Goal: Task Accomplishment & Management: Complete application form

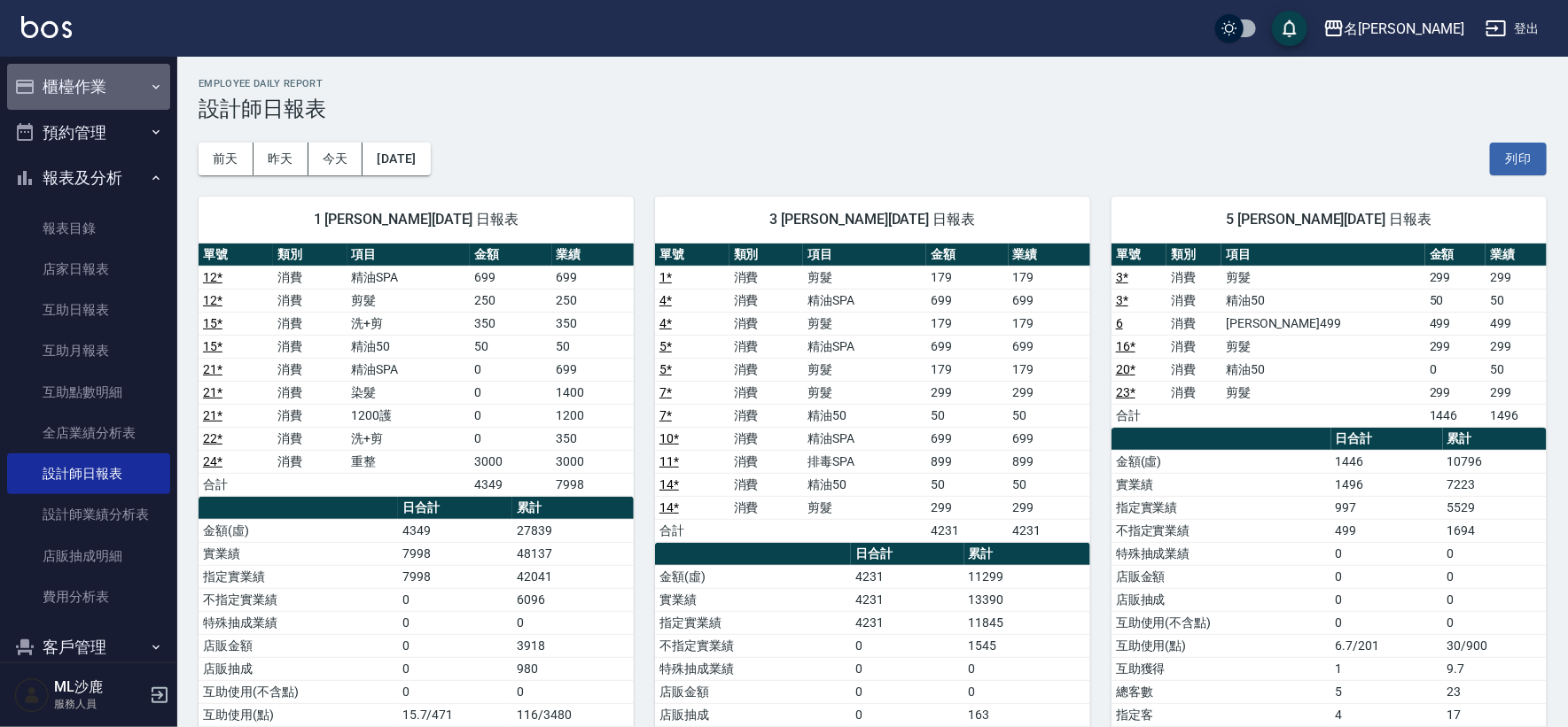
click at [112, 83] on button "櫃檯作業" at bounding box center [88, 86] width 163 height 46
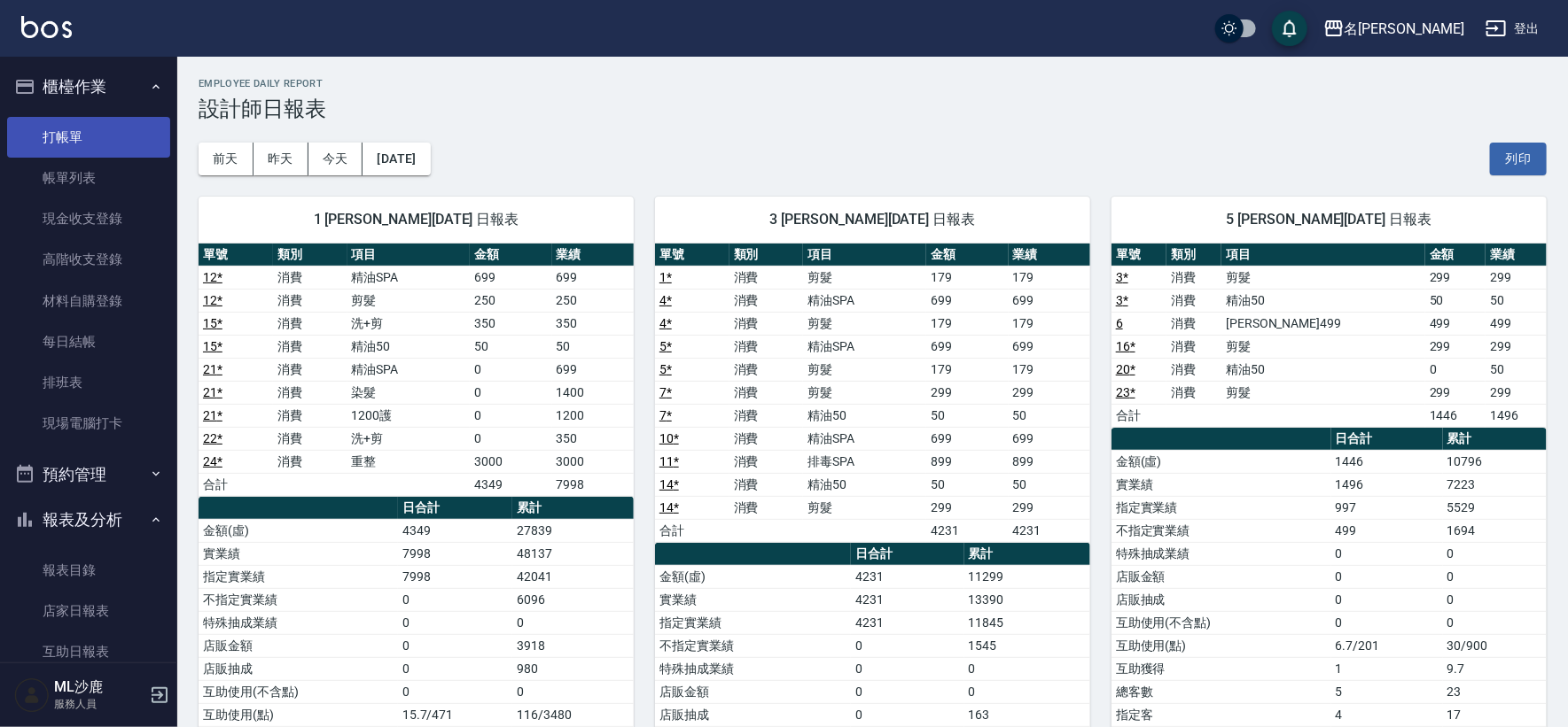
click at [77, 130] on link "打帳單" at bounding box center [88, 138] width 163 height 41
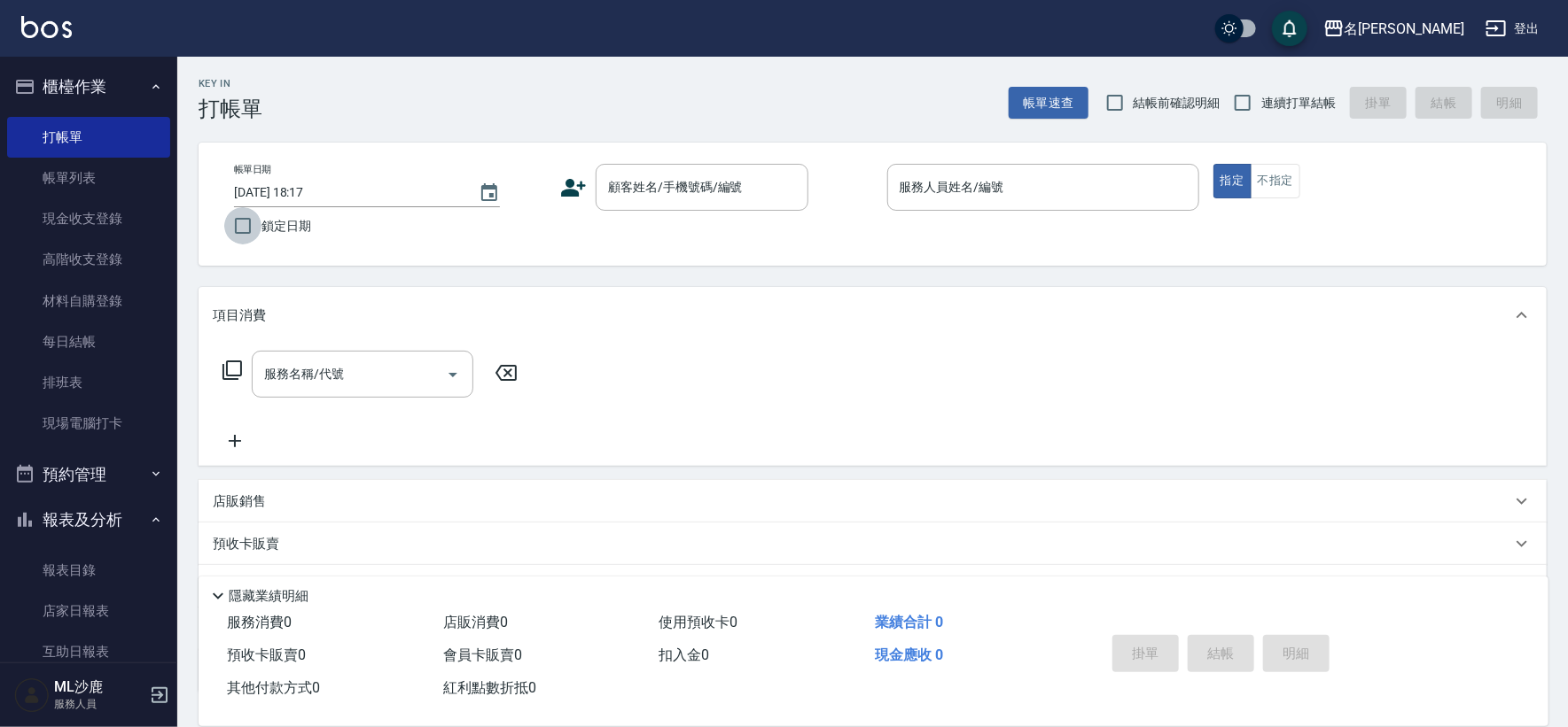
click at [253, 233] on input "鎖定日期" at bounding box center [242, 226] width 37 height 37
checkbox input "true"
click at [1268, 104] on span "連續打單結帳" at bounding box center [1298, 103] width 74 height 19
click at [1261, 104] on input "連續打單結帳" at bounding box center [1242, 103] width 37 height 37
checkbox input "true"
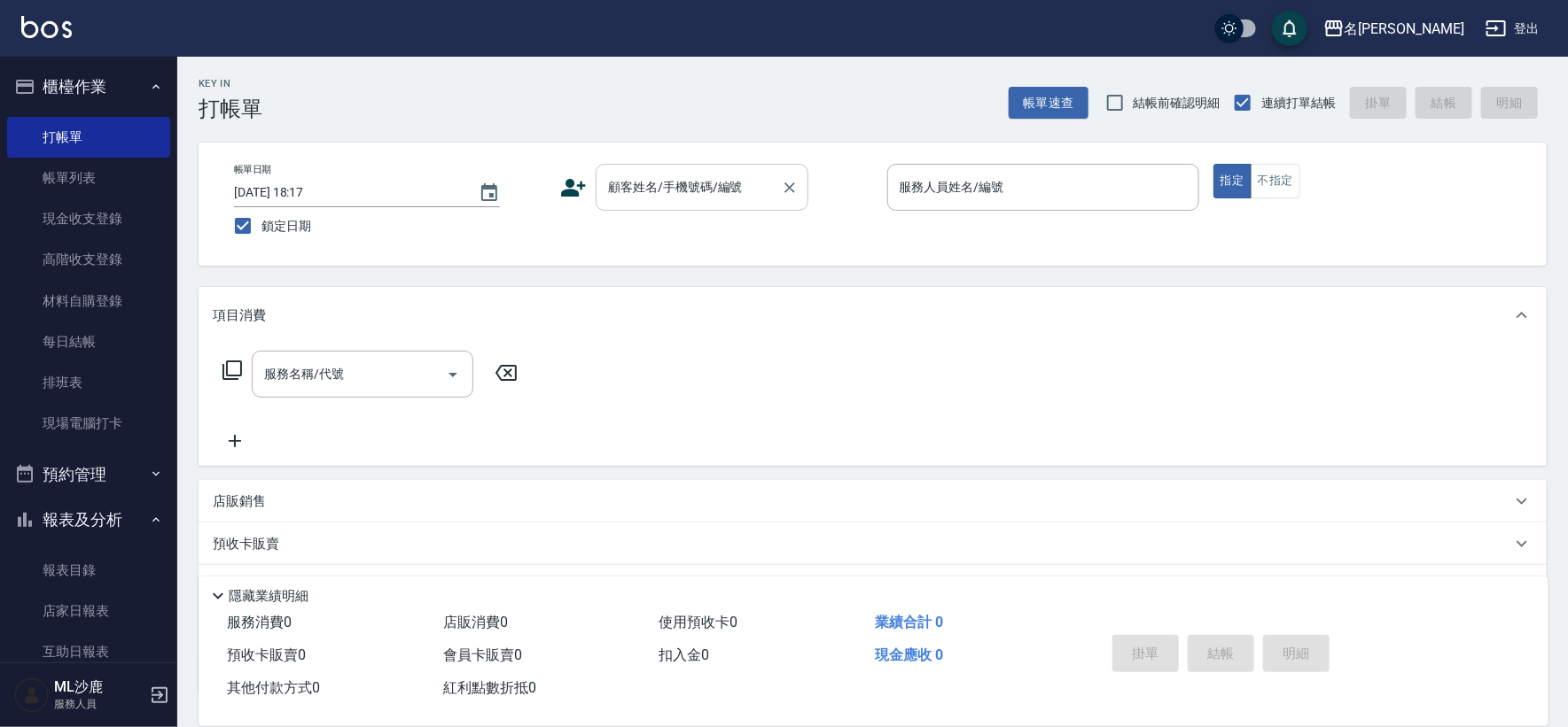
click at [705, 186] on input "顧客姓名/手機號碼/編號" at bounding box center [688, 188] width 170 height 31
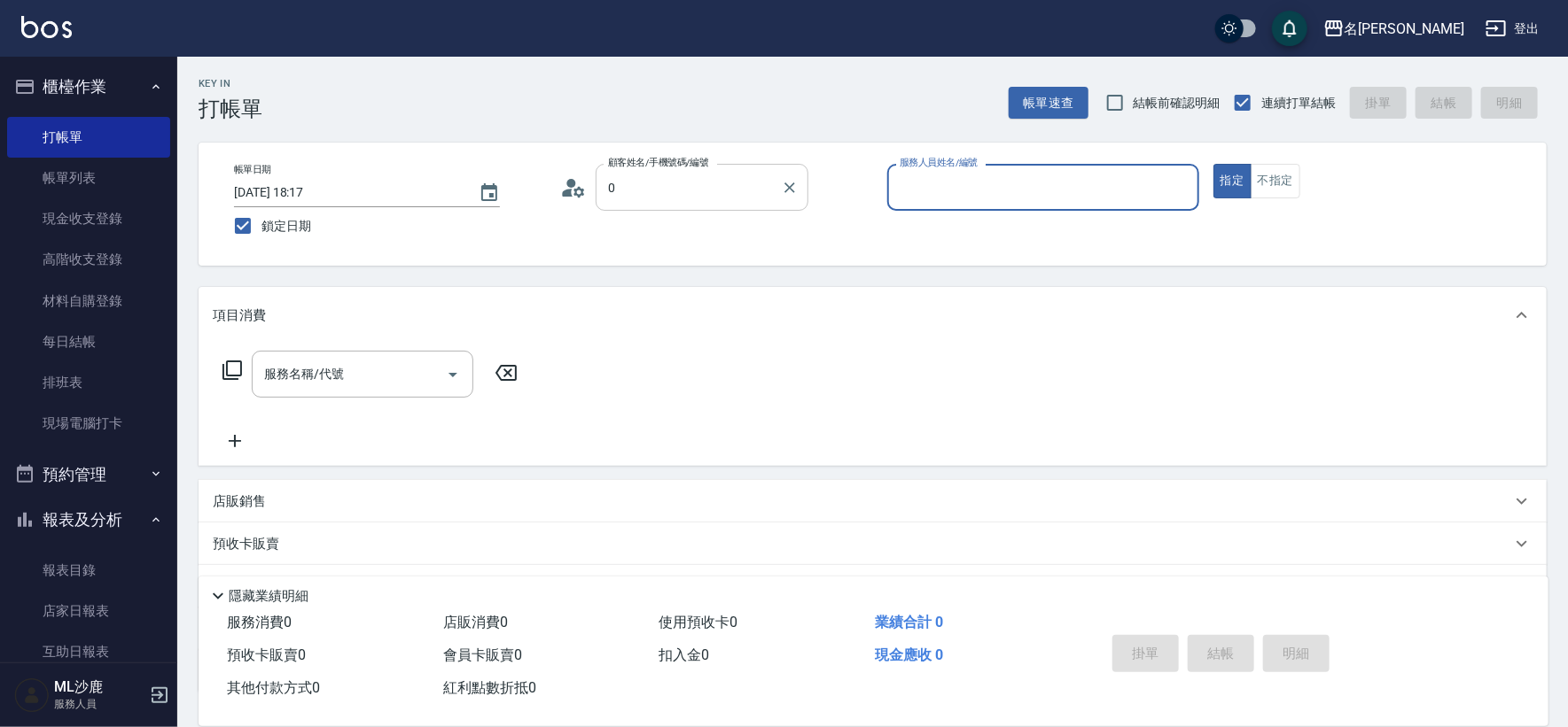
type input "無名字/0/"
type input "4"
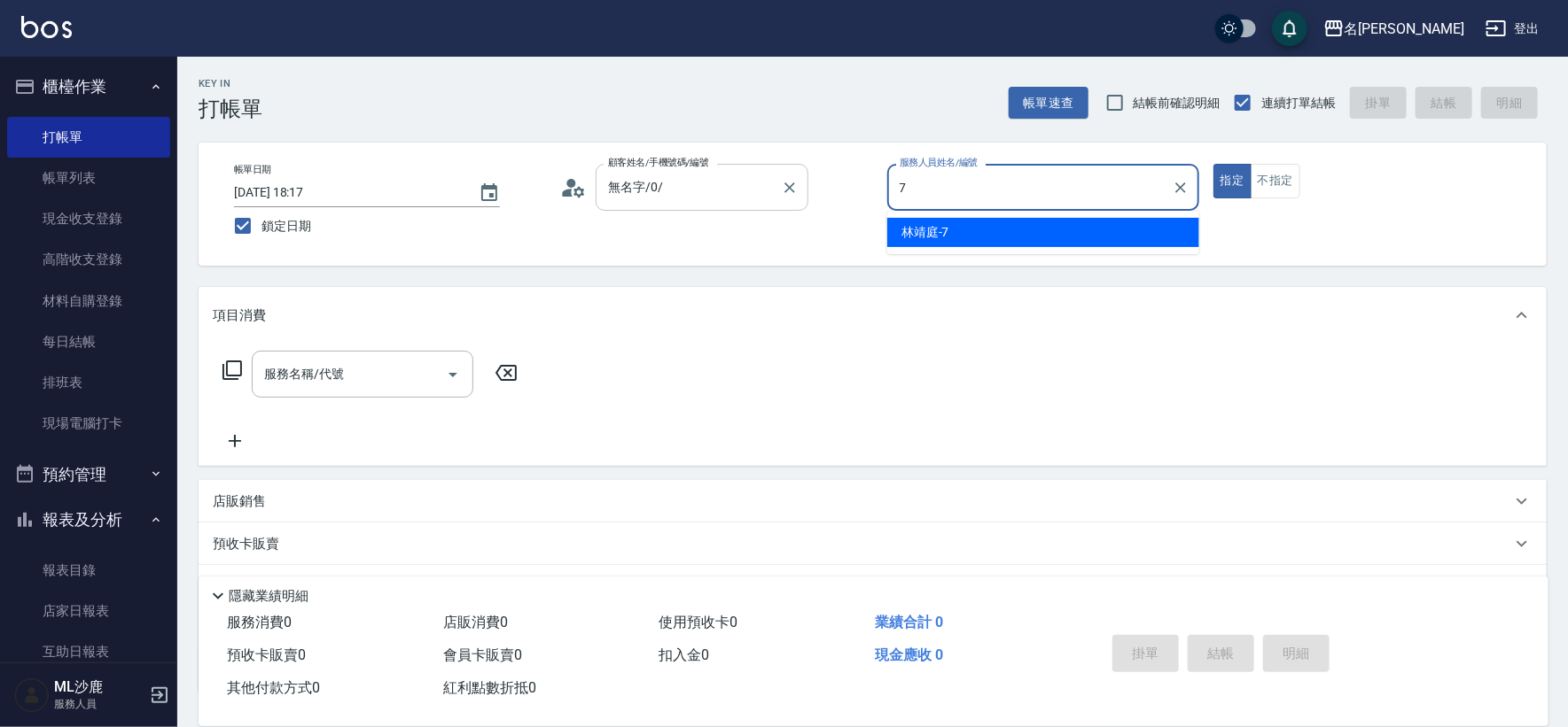
type input "[PERSON_NAME]-7"
type button "true"
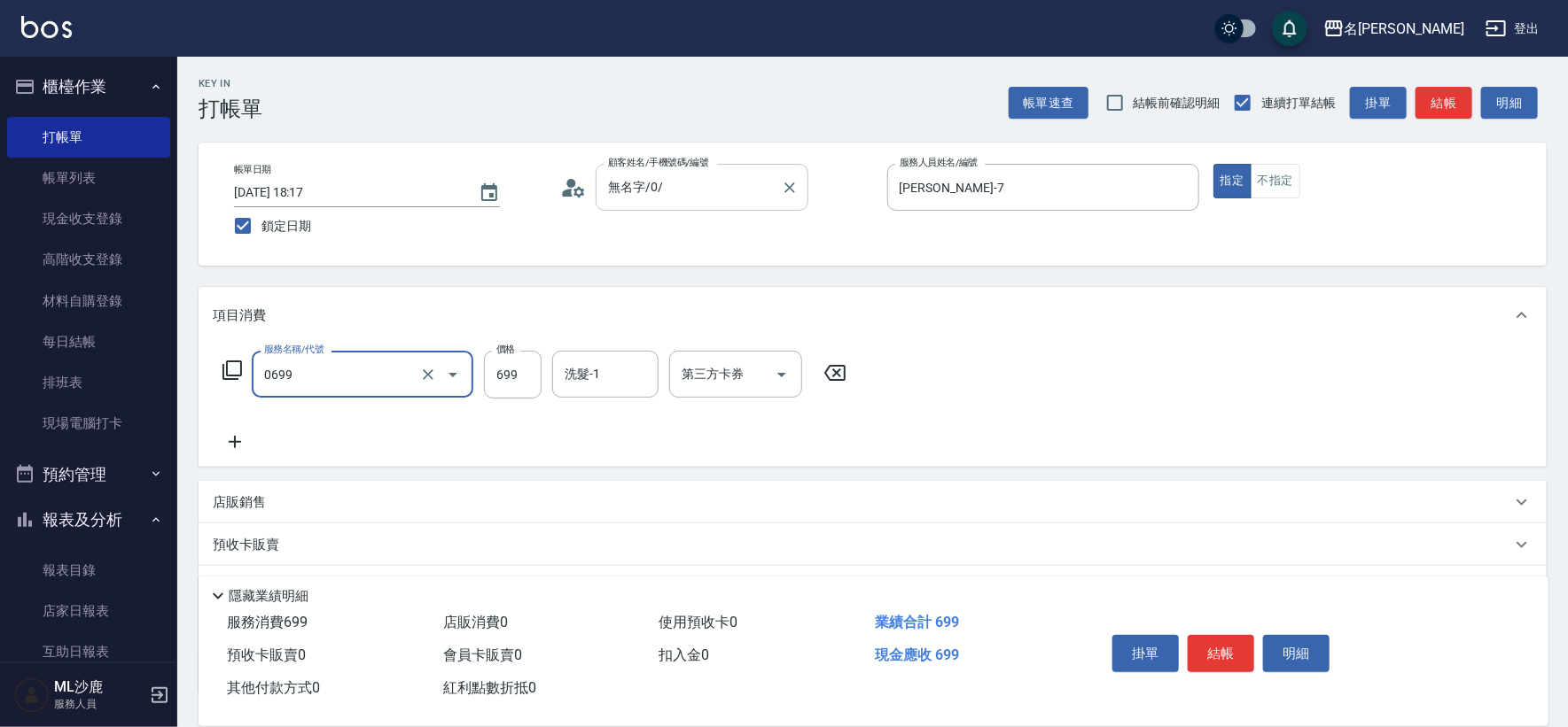
type input "精油SPA(0699)"
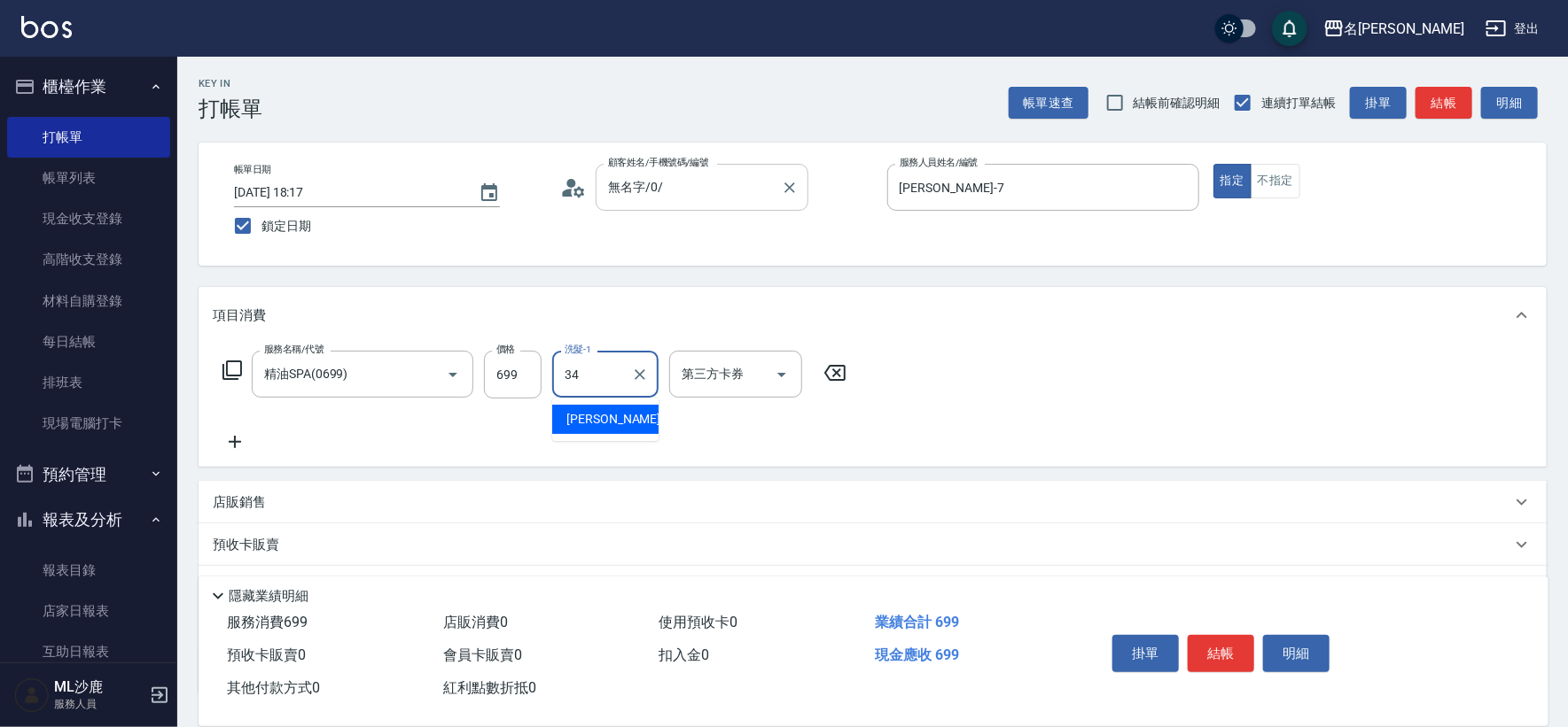
type input "[PERSON_NAME]-34"
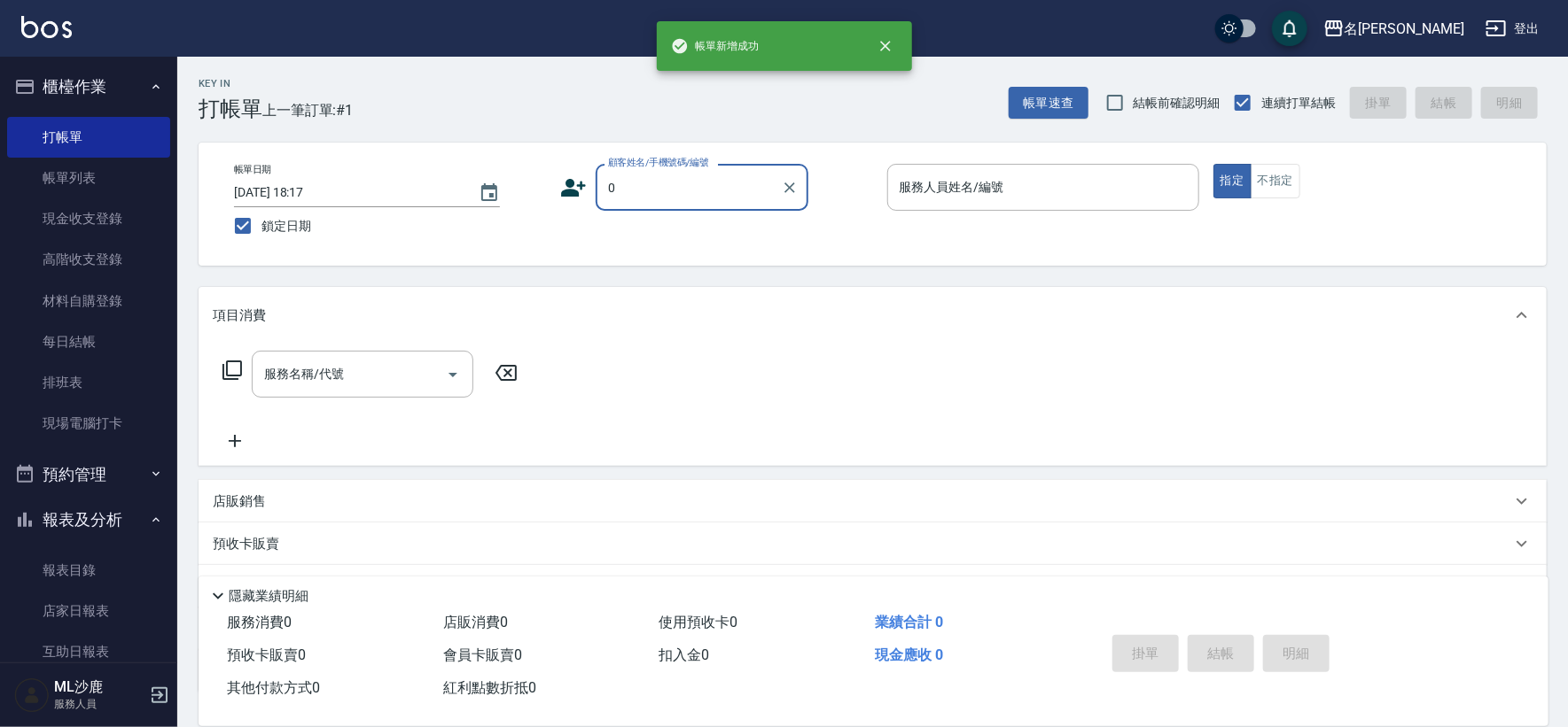
type input "無名字/0/"
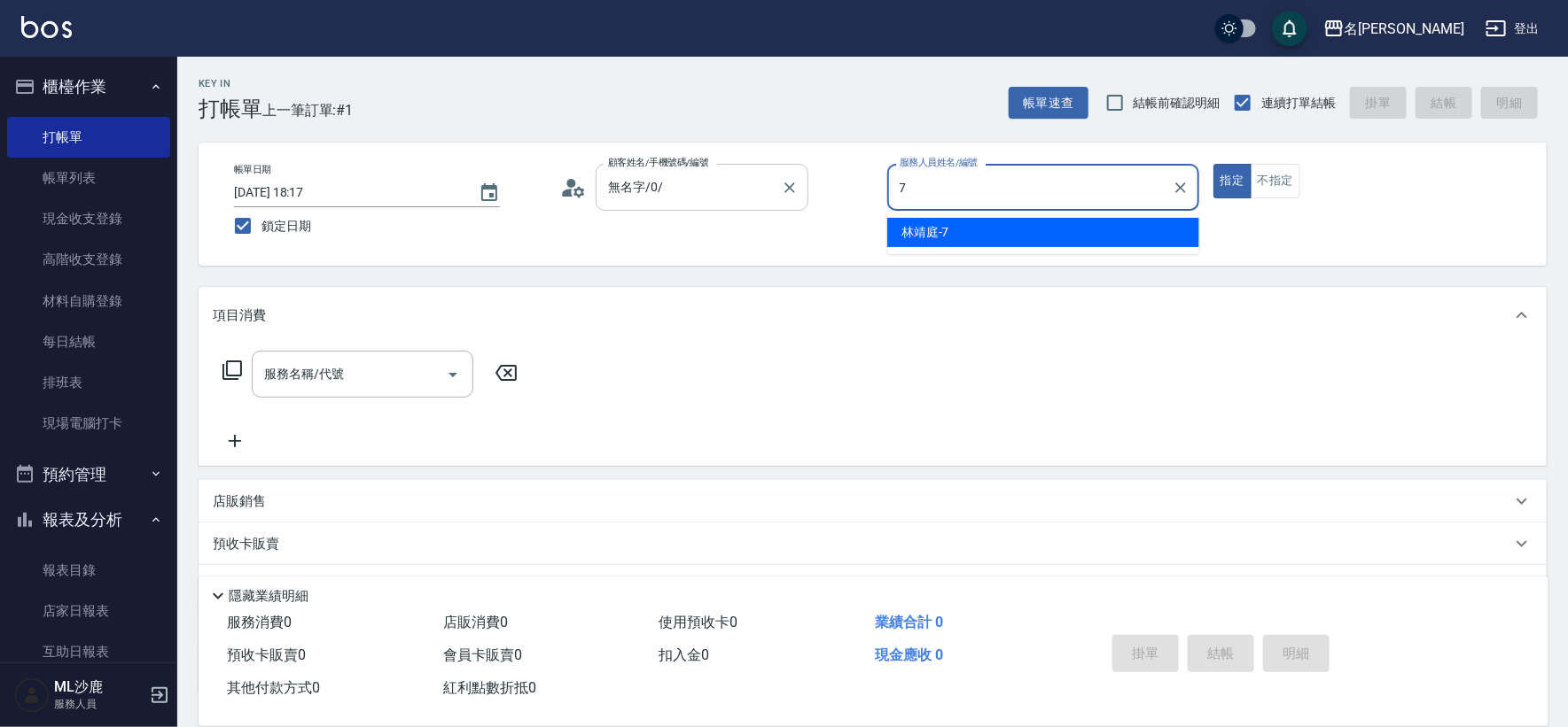
type input "[PERSON_NAME]-7"
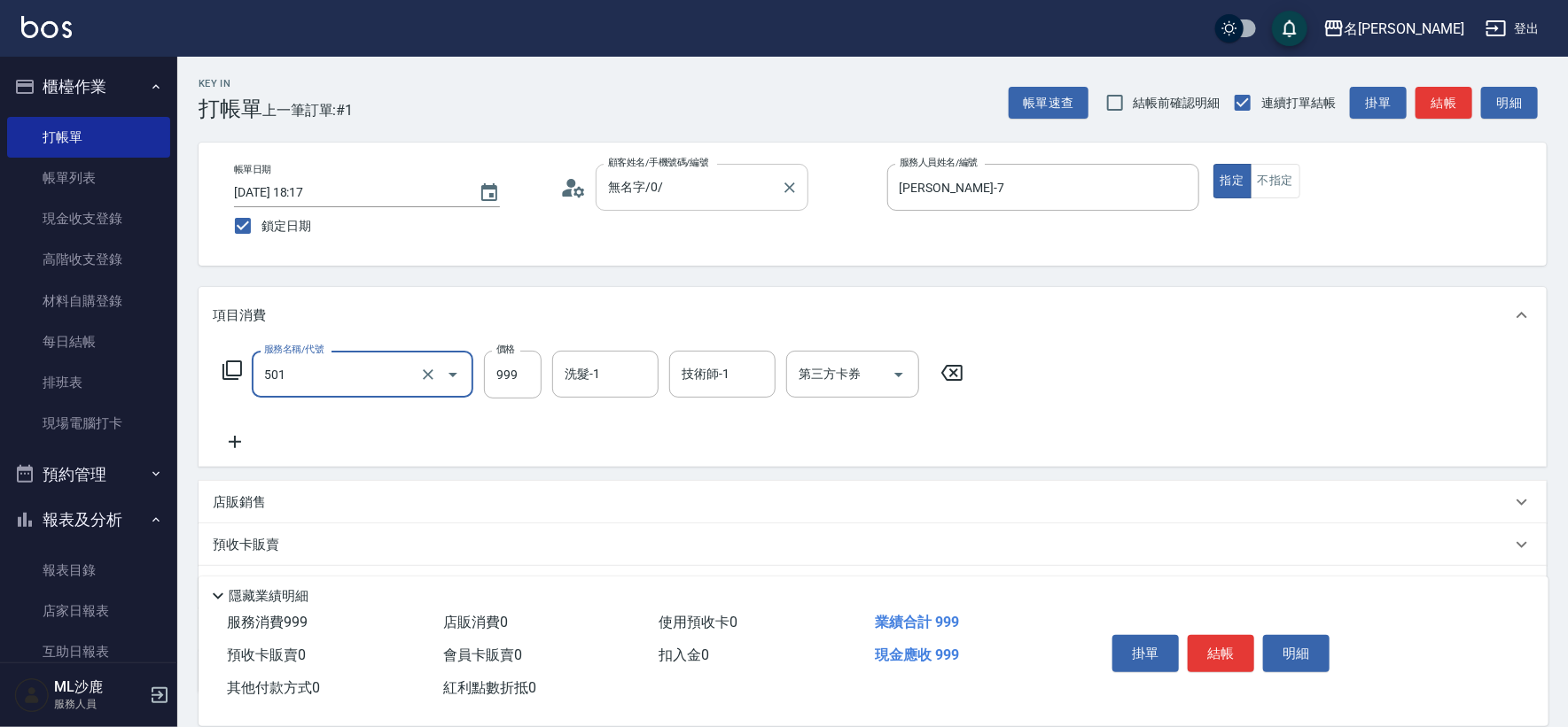
type input "染髮(501)"
type input "1200"
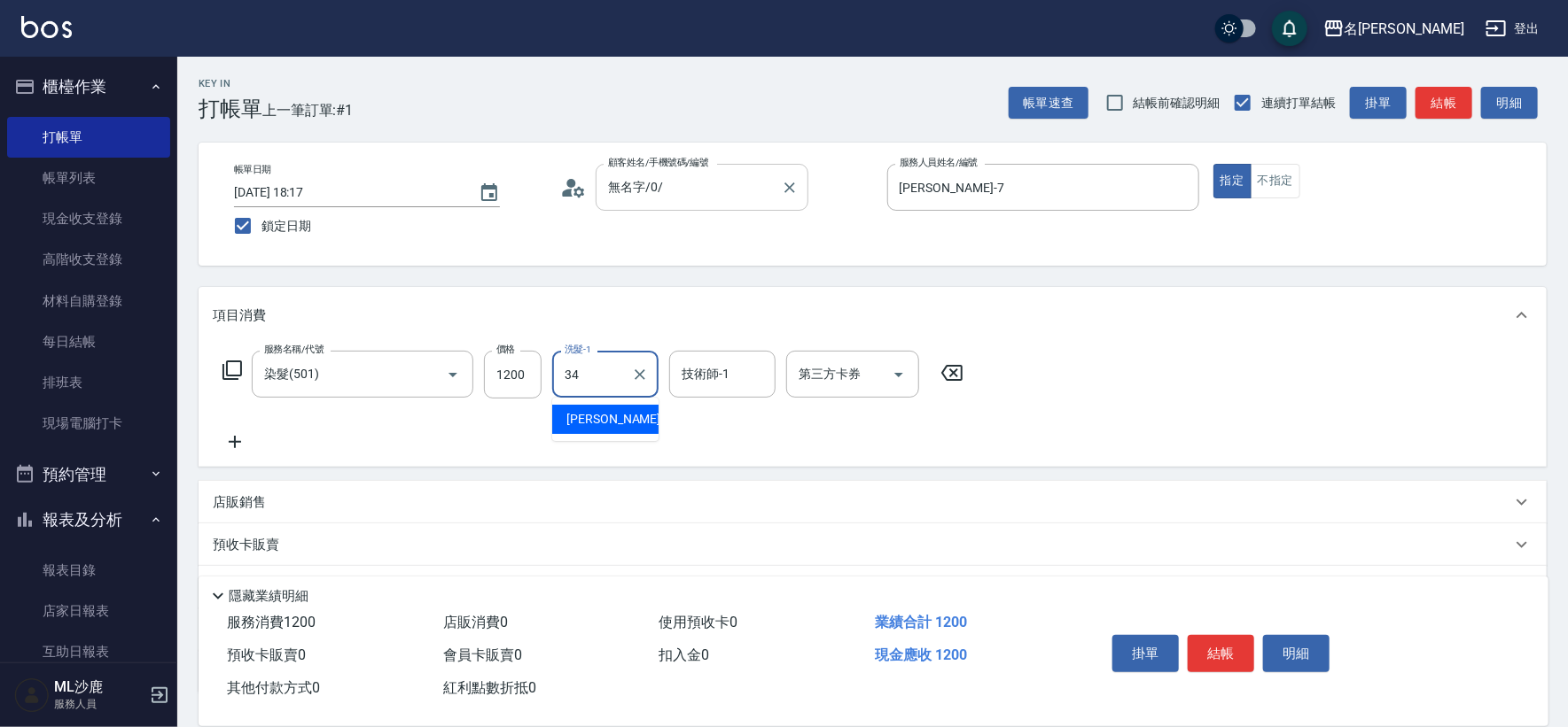
type input "[PERSON_NAME]-34"
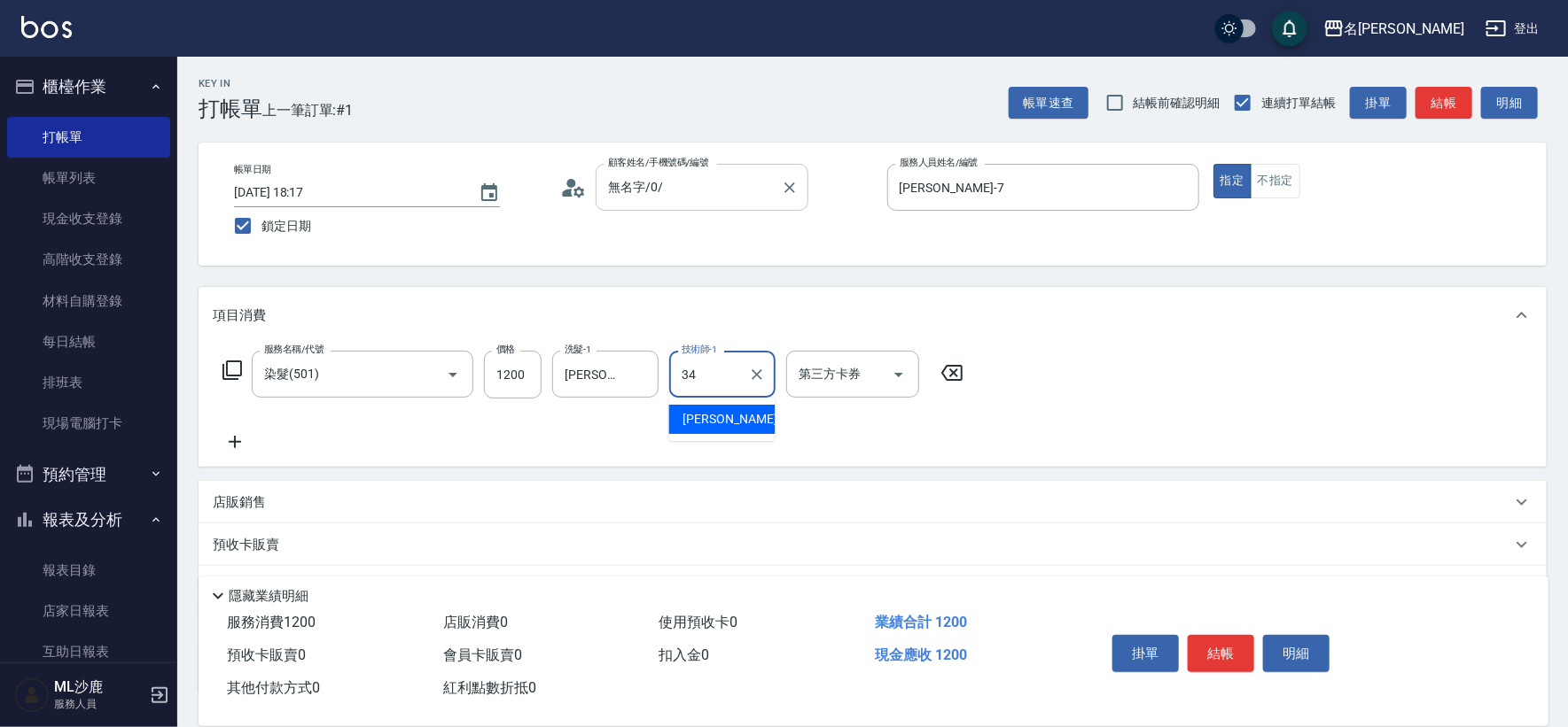
type input "[PERSON_NAME]-34"
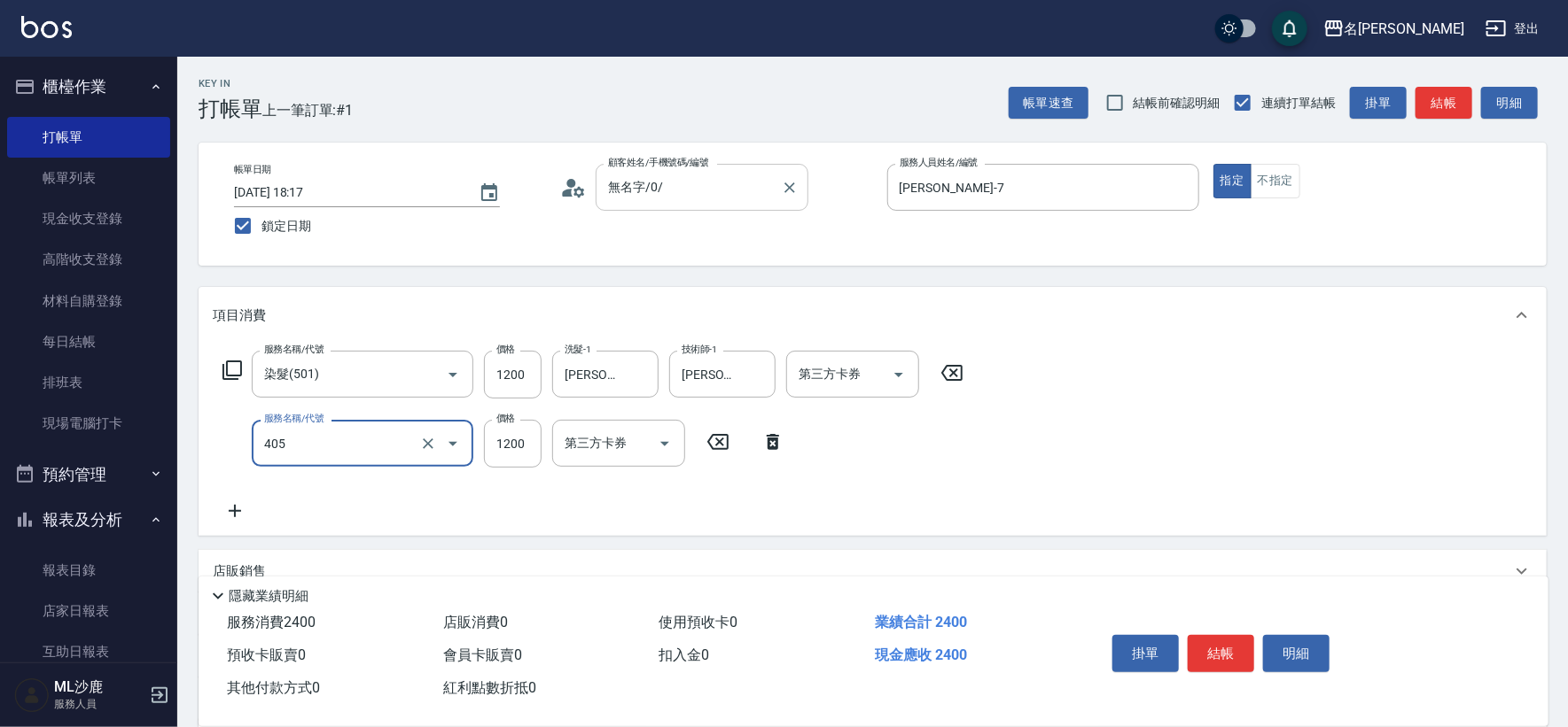
type input "1200護(405)"
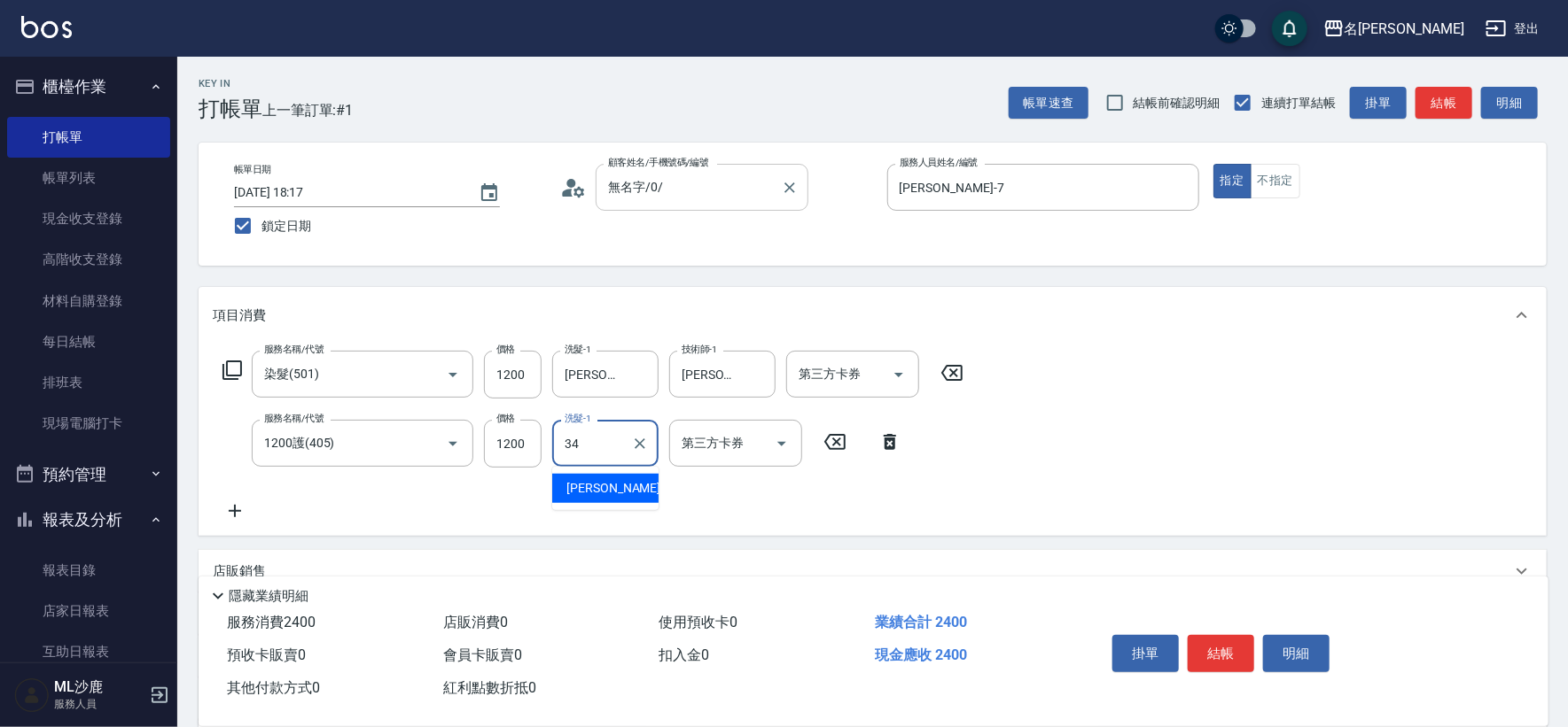
type input "[PERSON_NAME]-34"
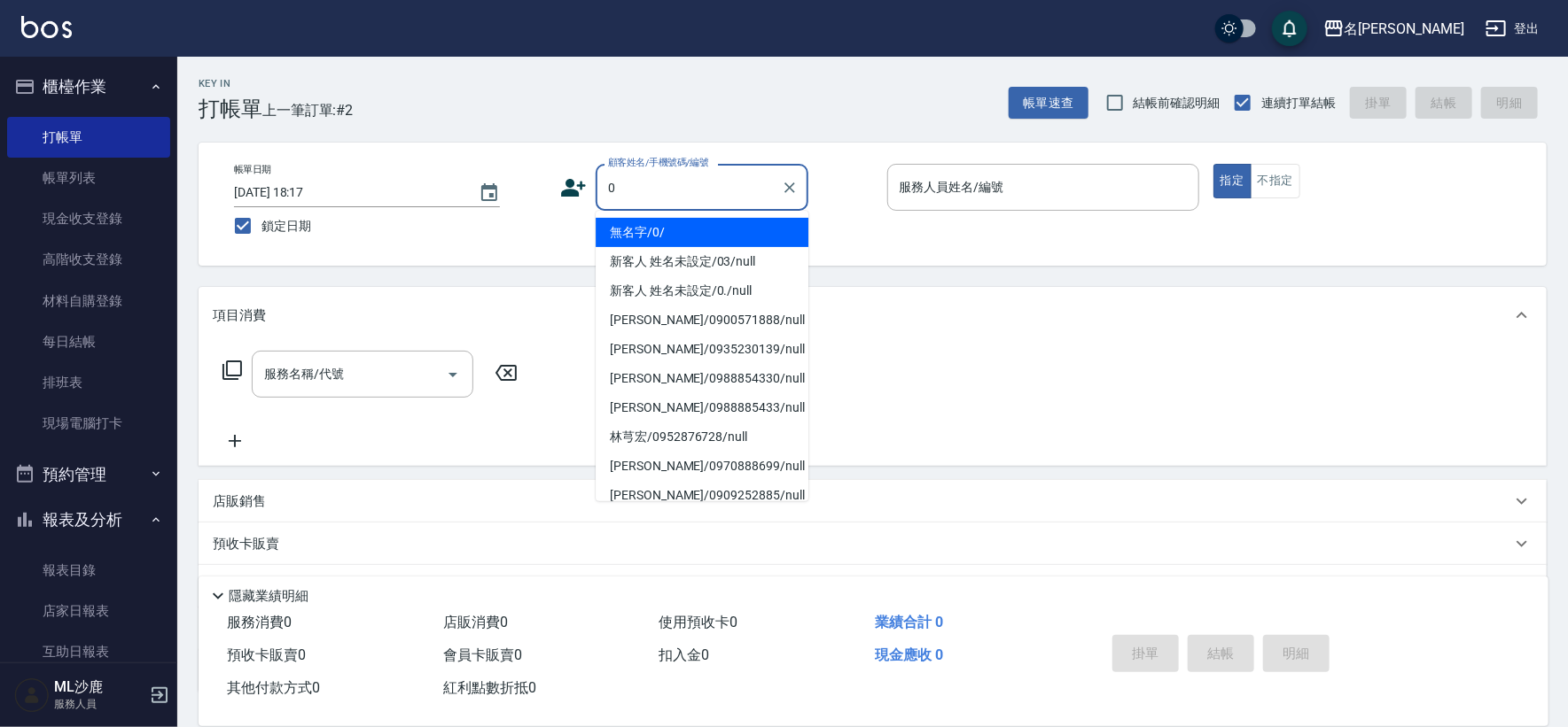
type input "無名字/0/"
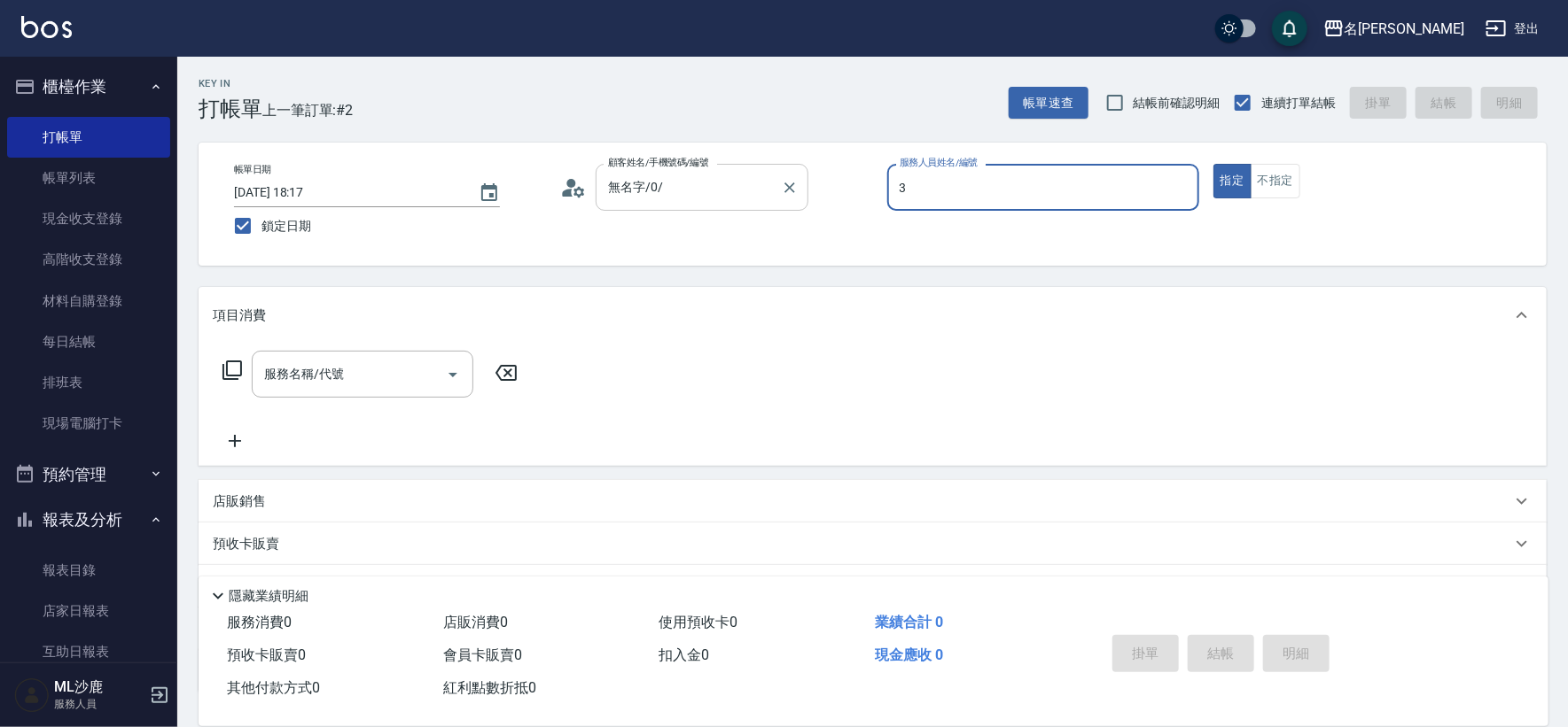
type input "[PERSON_NAME]-3"
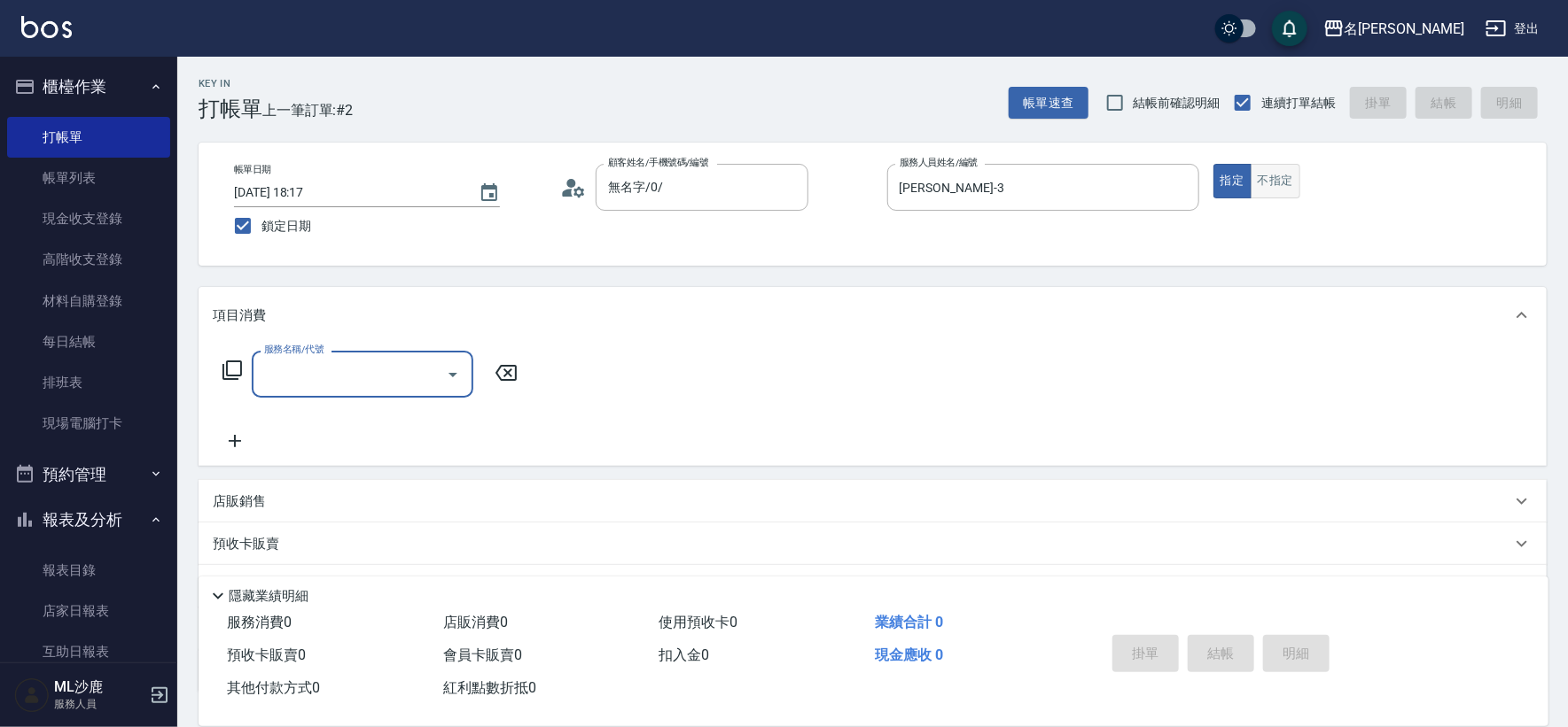
click at [1275, 180] on button "不指定" at bounding box center [1275, 181] width 50 height 34
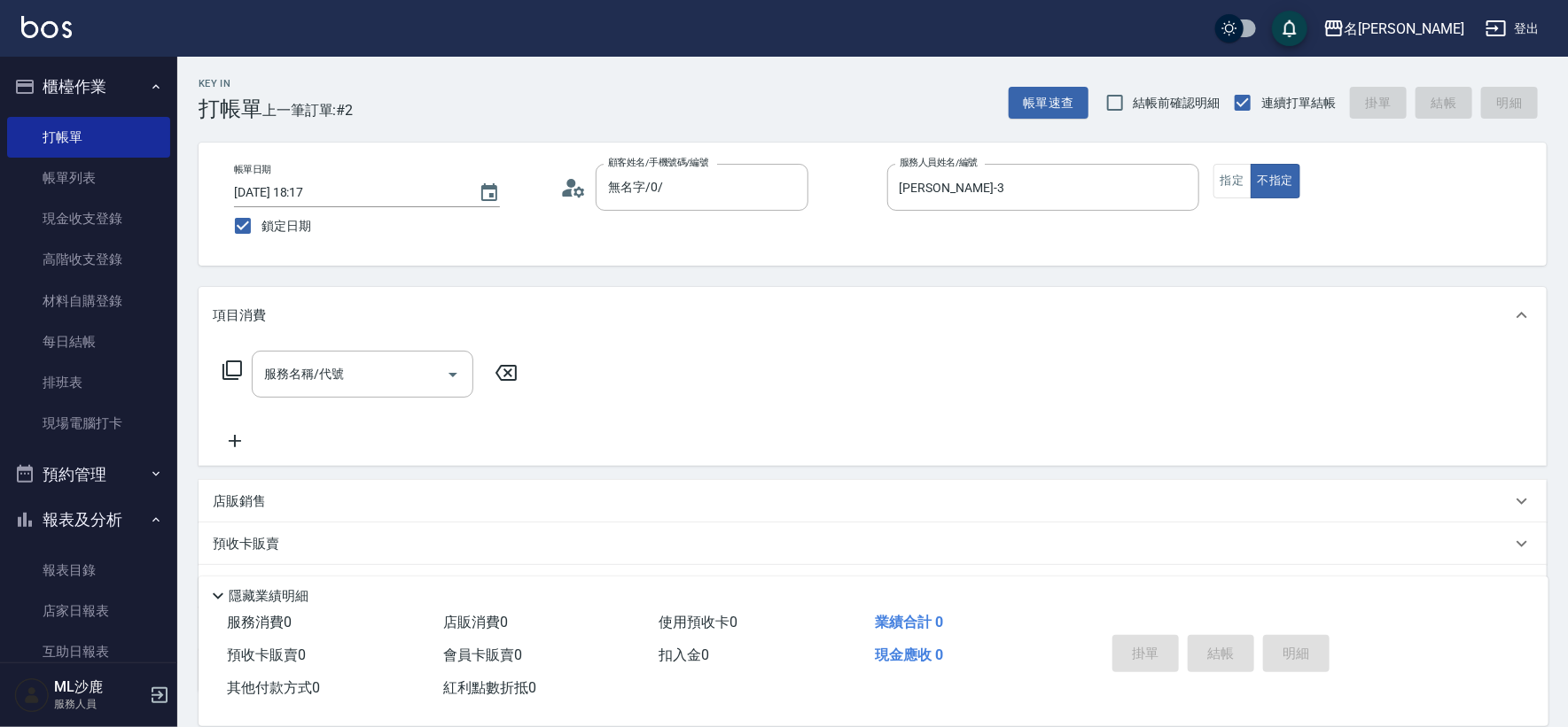
drag, startPoint x: 347, startPoint y: 380, endPoint x: 681, endPoint y: 362, distance: 334.5
click at [347, 380] on input "服務名稱/代號" at bounding box center [349, 374] width 179 height 31
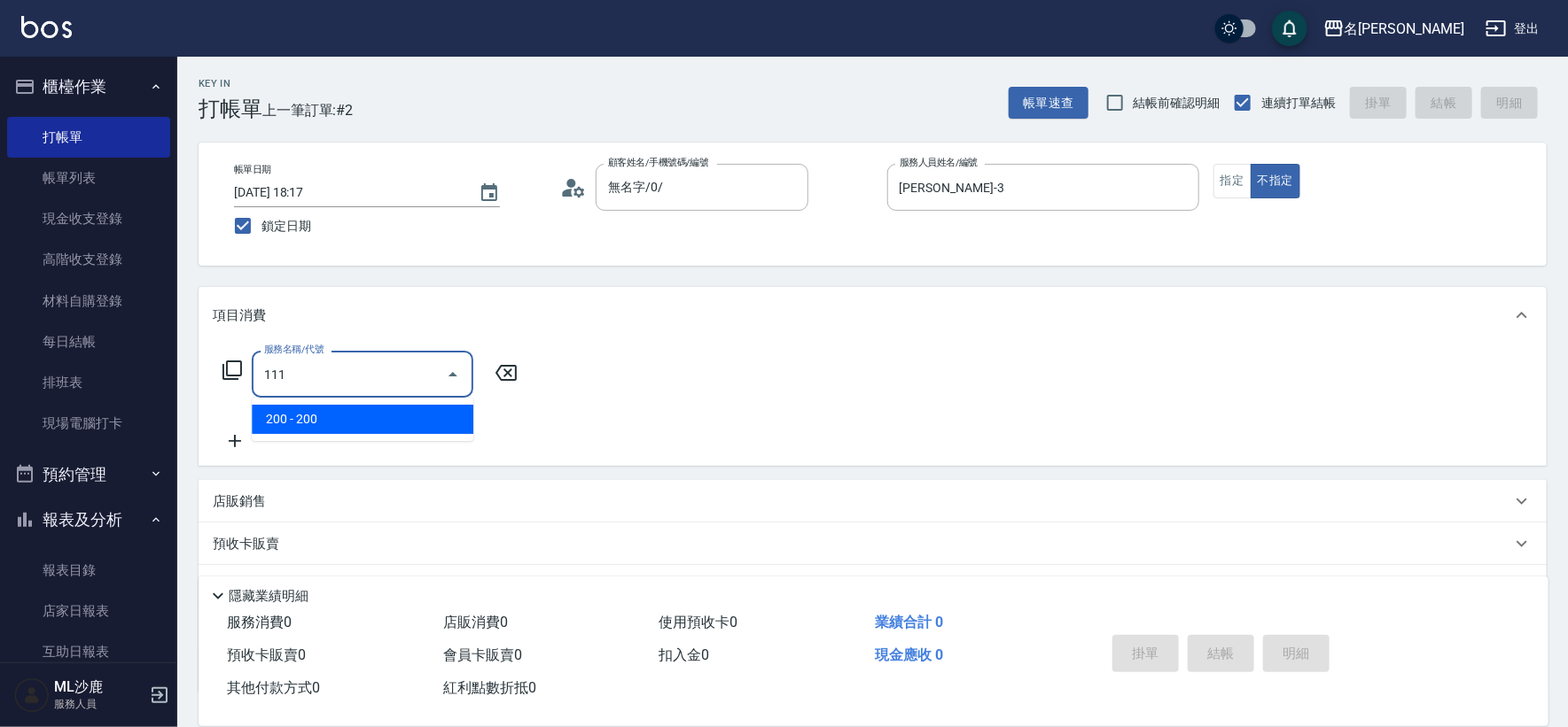
type input "200(111)"
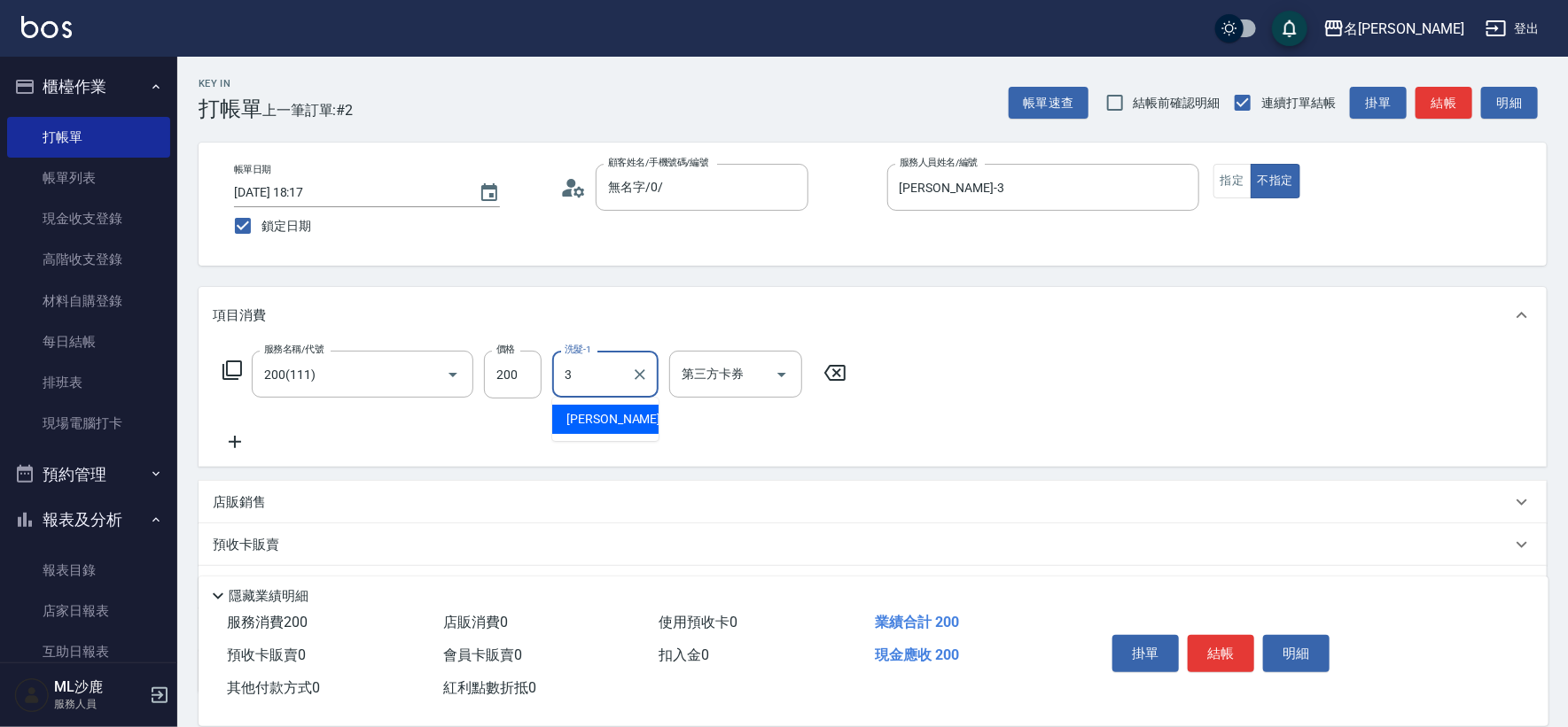
type input "[PERSON_NAME]-3"
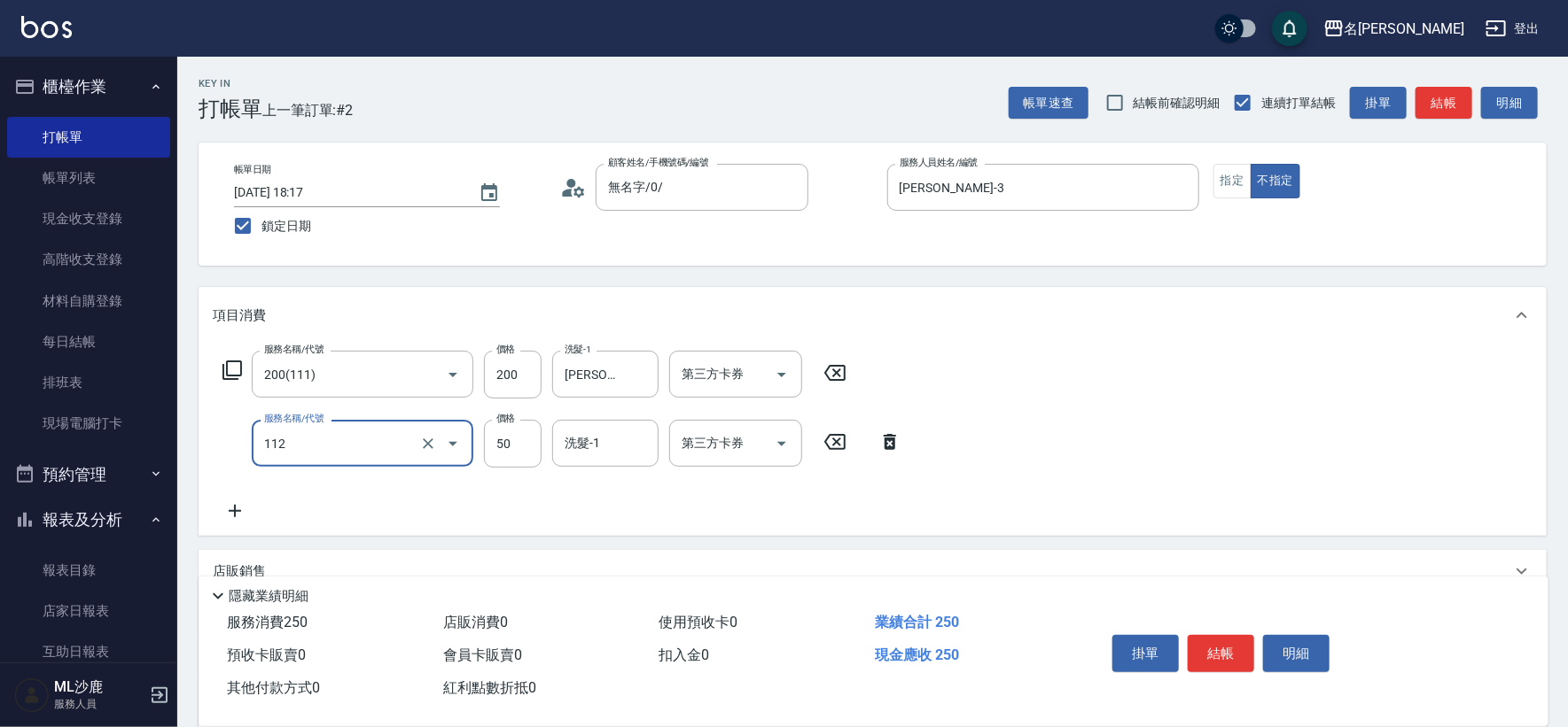
type input "精油50(112)"
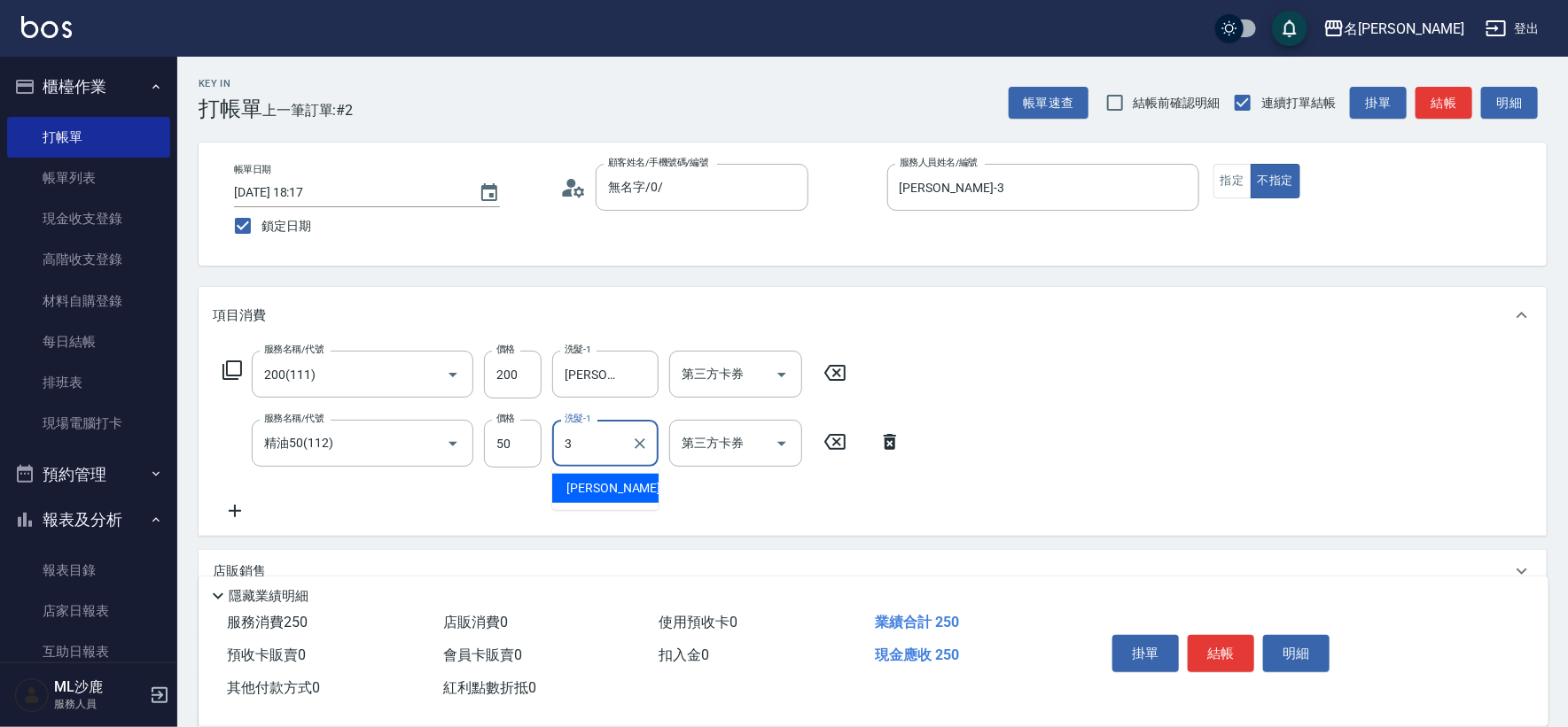
type input "[PERSON_NAME]-3"
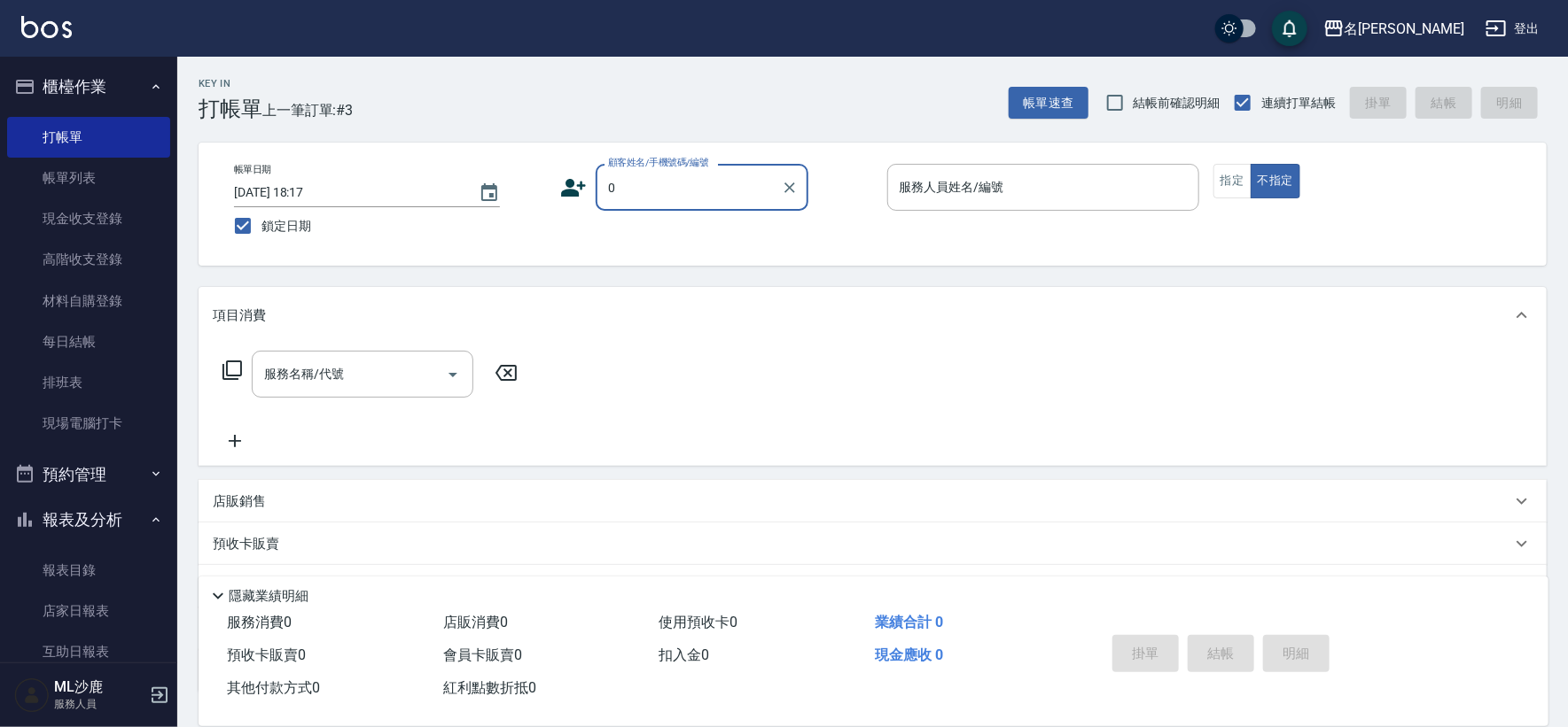
type input "無名字/0/"
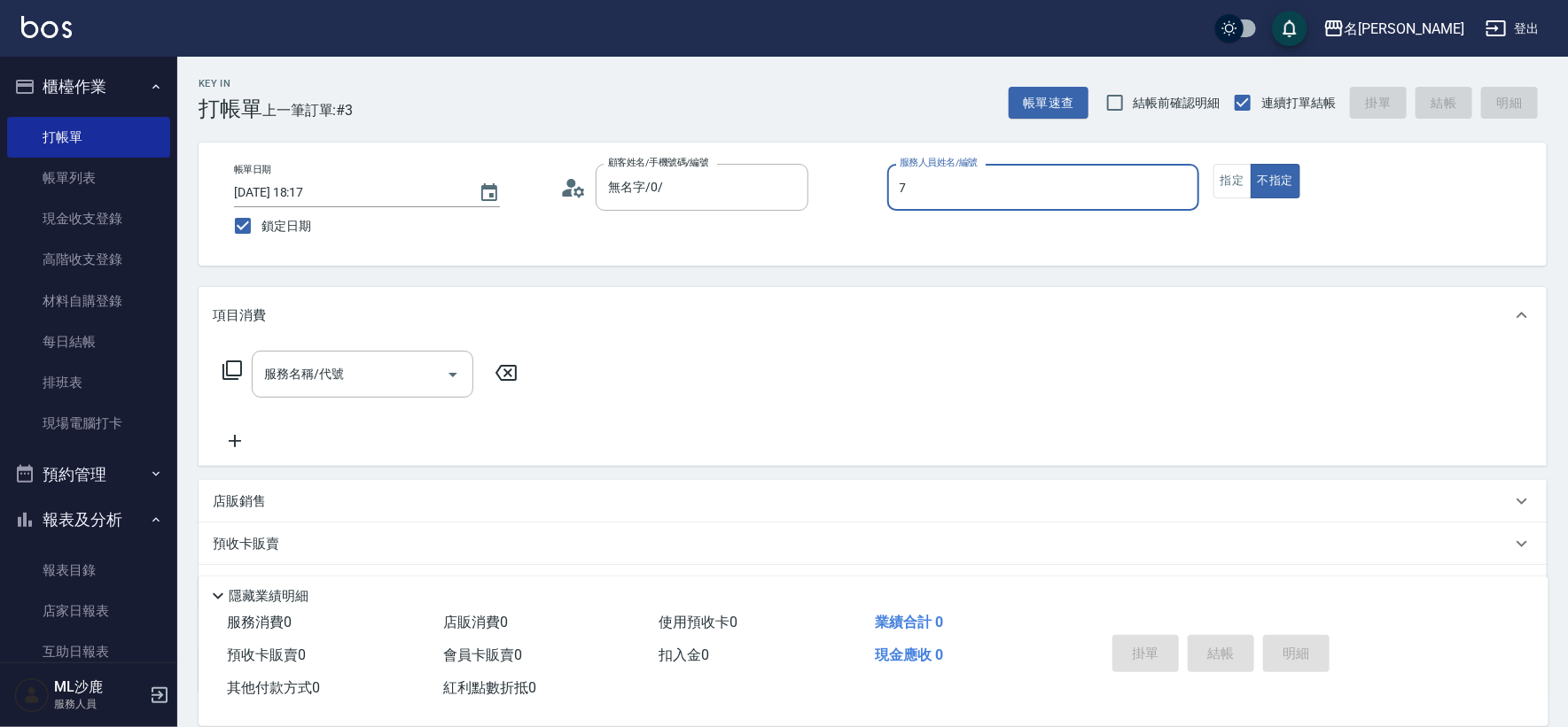
type input "[PERSON_NAME]-7"
type button "false"
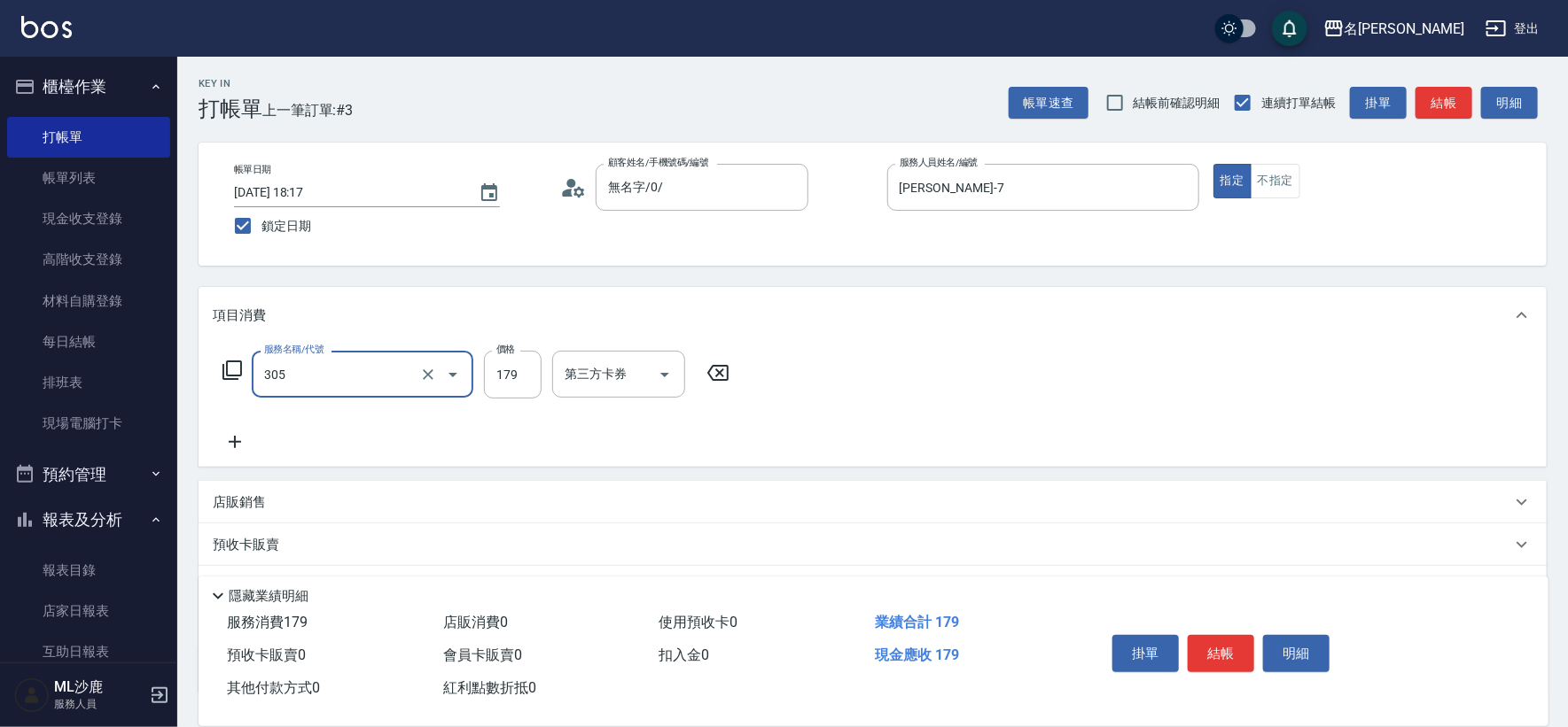
type input "剪髮(305)"
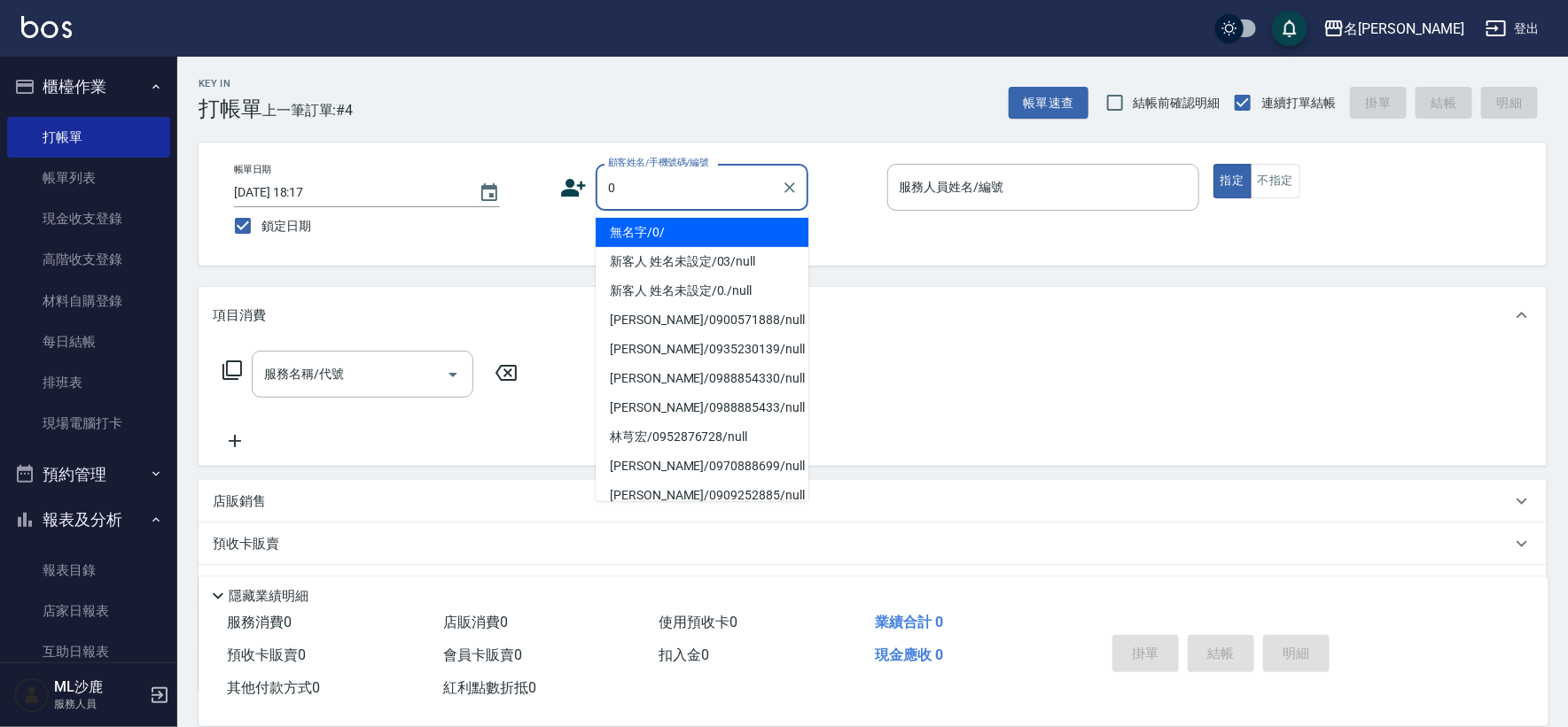
type input "無名字/0/"
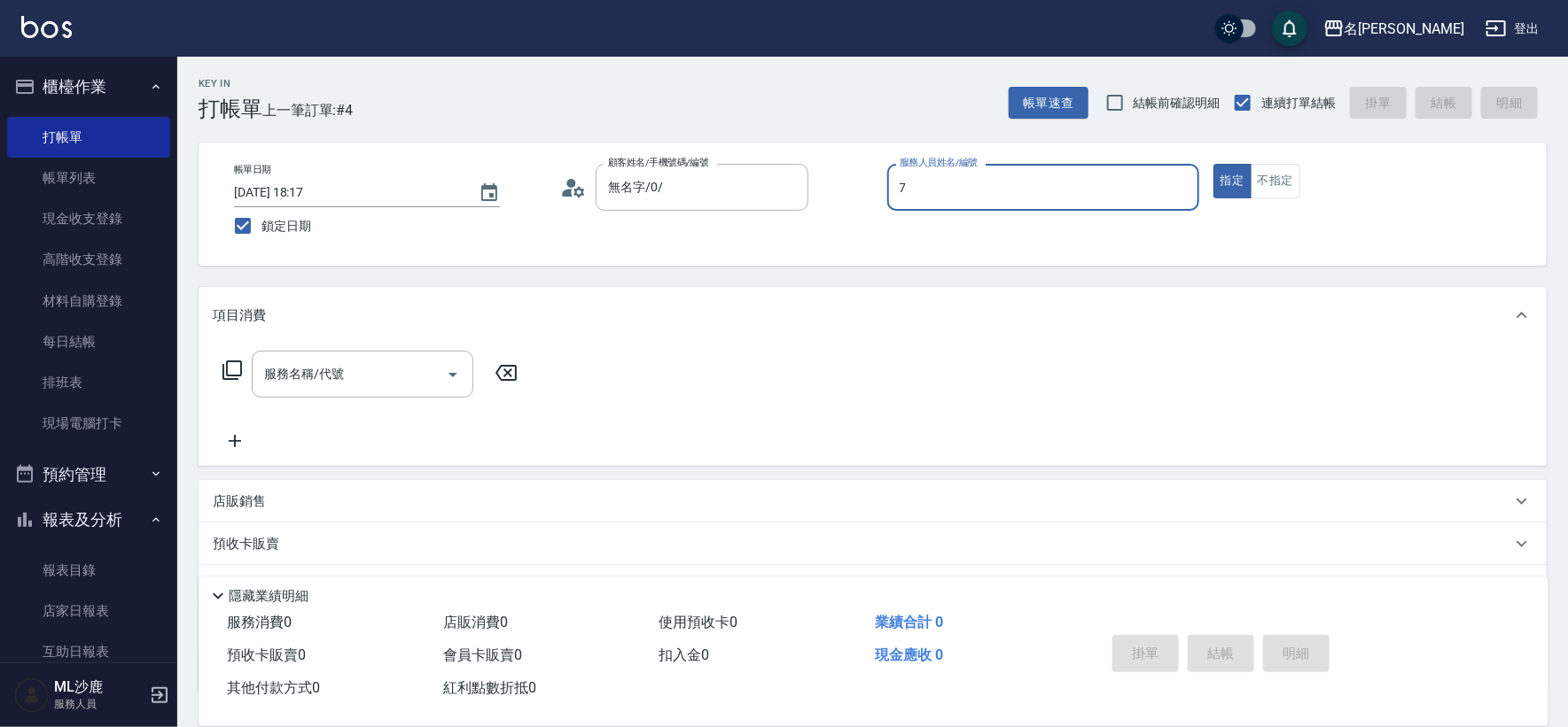
type input "[PERSON_NAME]-7"
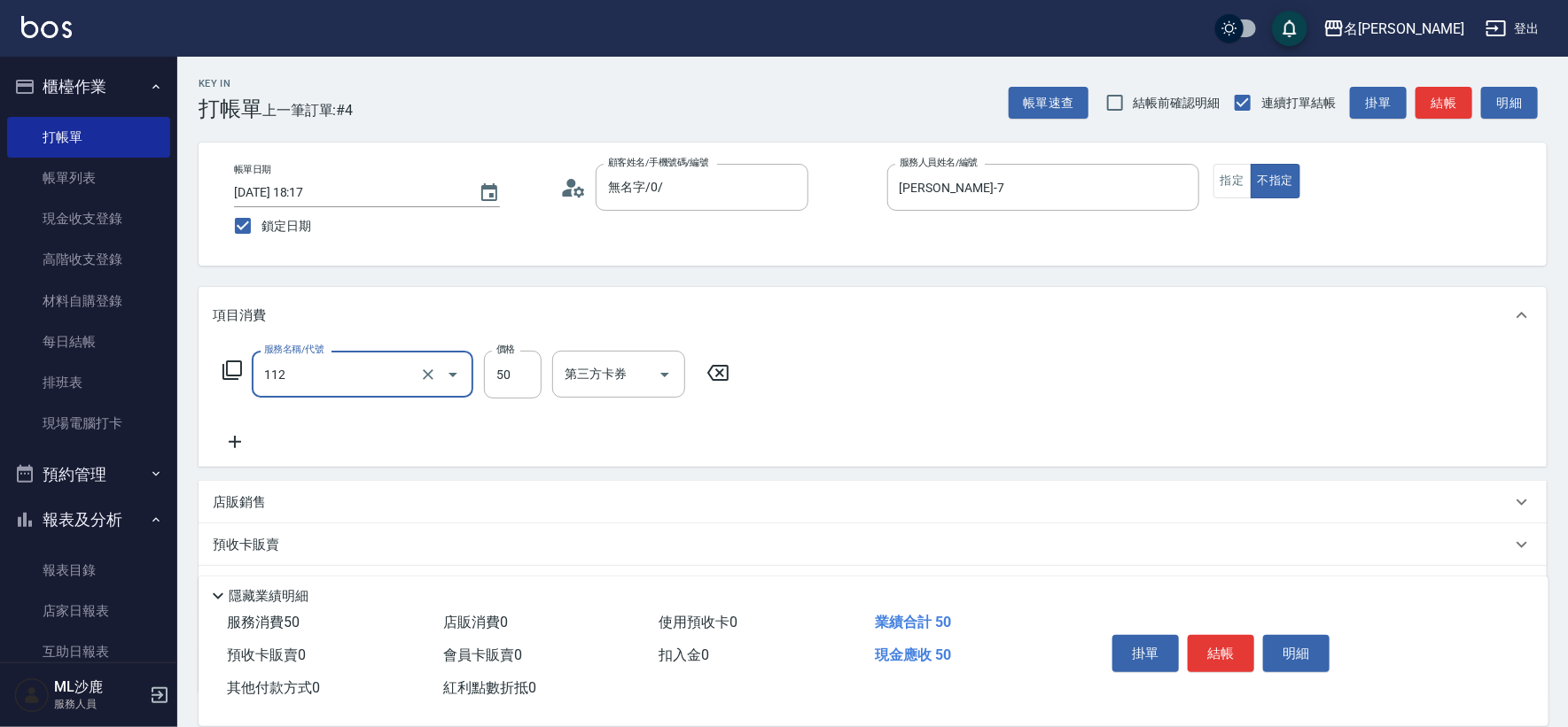
type input "精油50(112)"
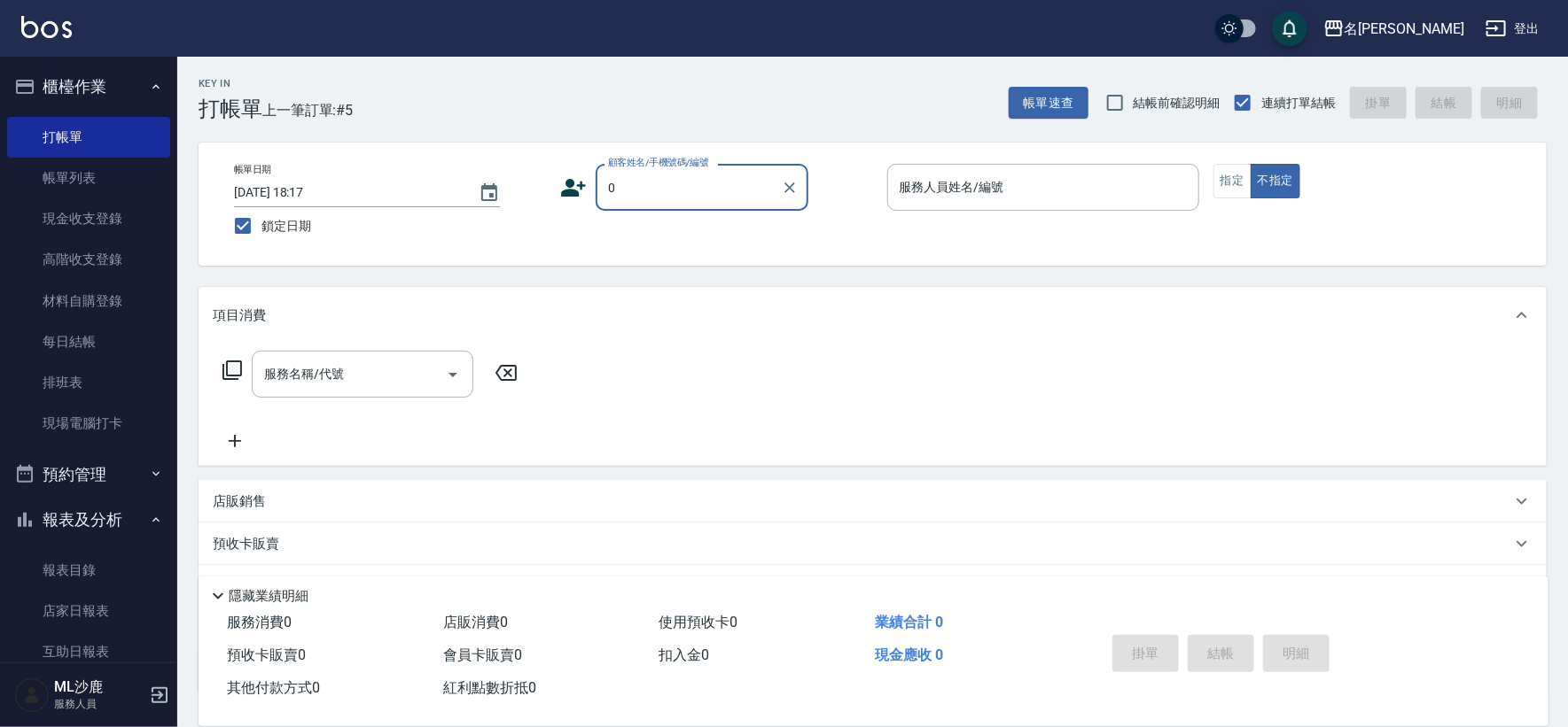
type input "無名字/0/"
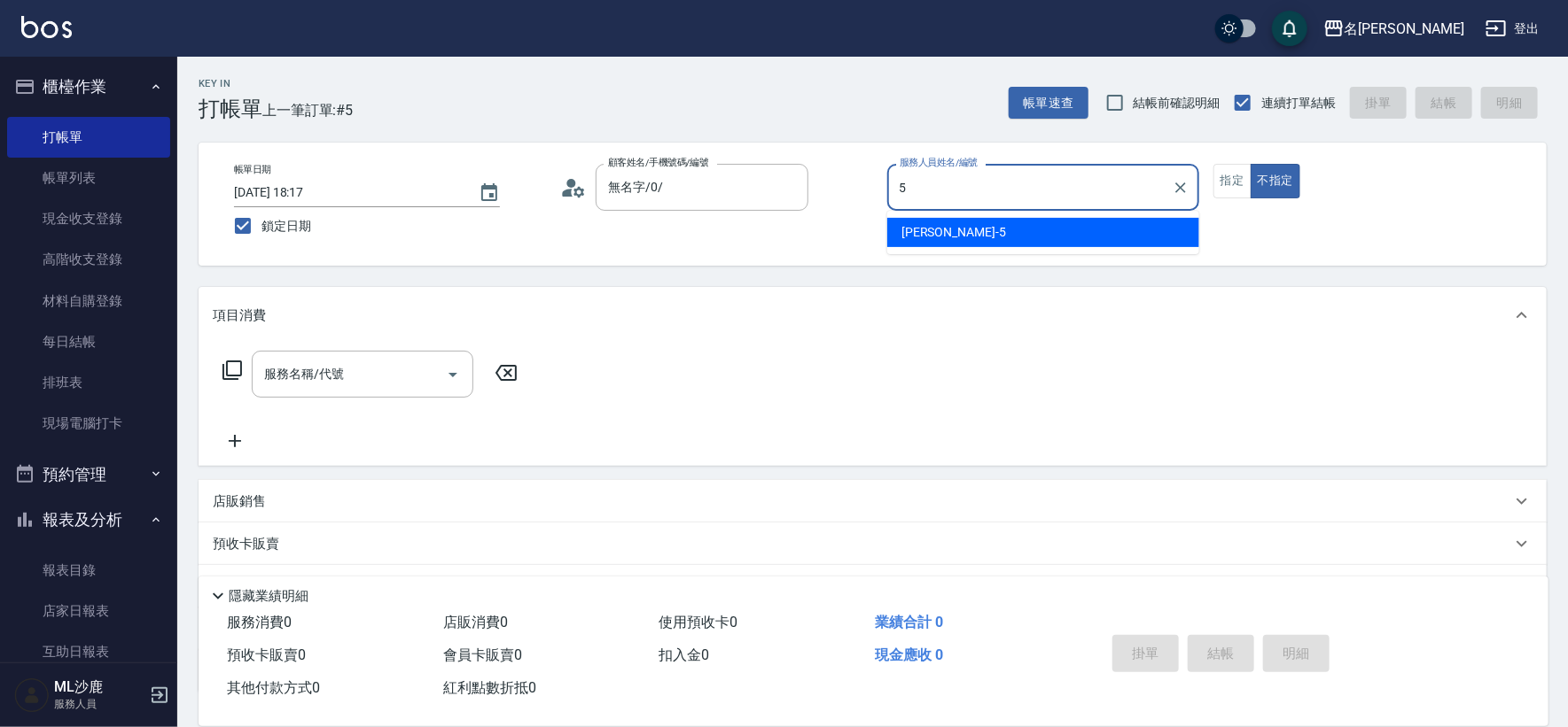
type input "[PERSON_NAME]-5"
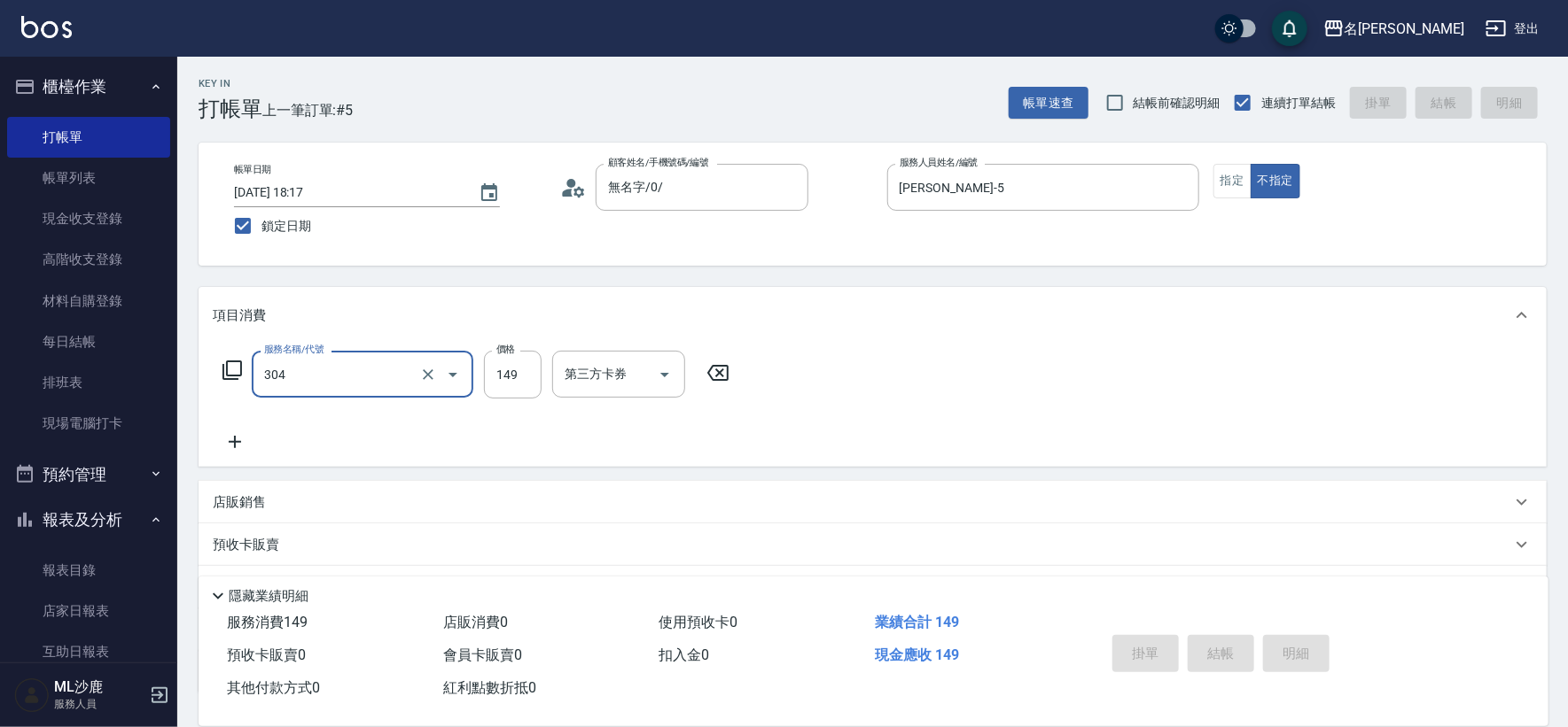
type input "304"
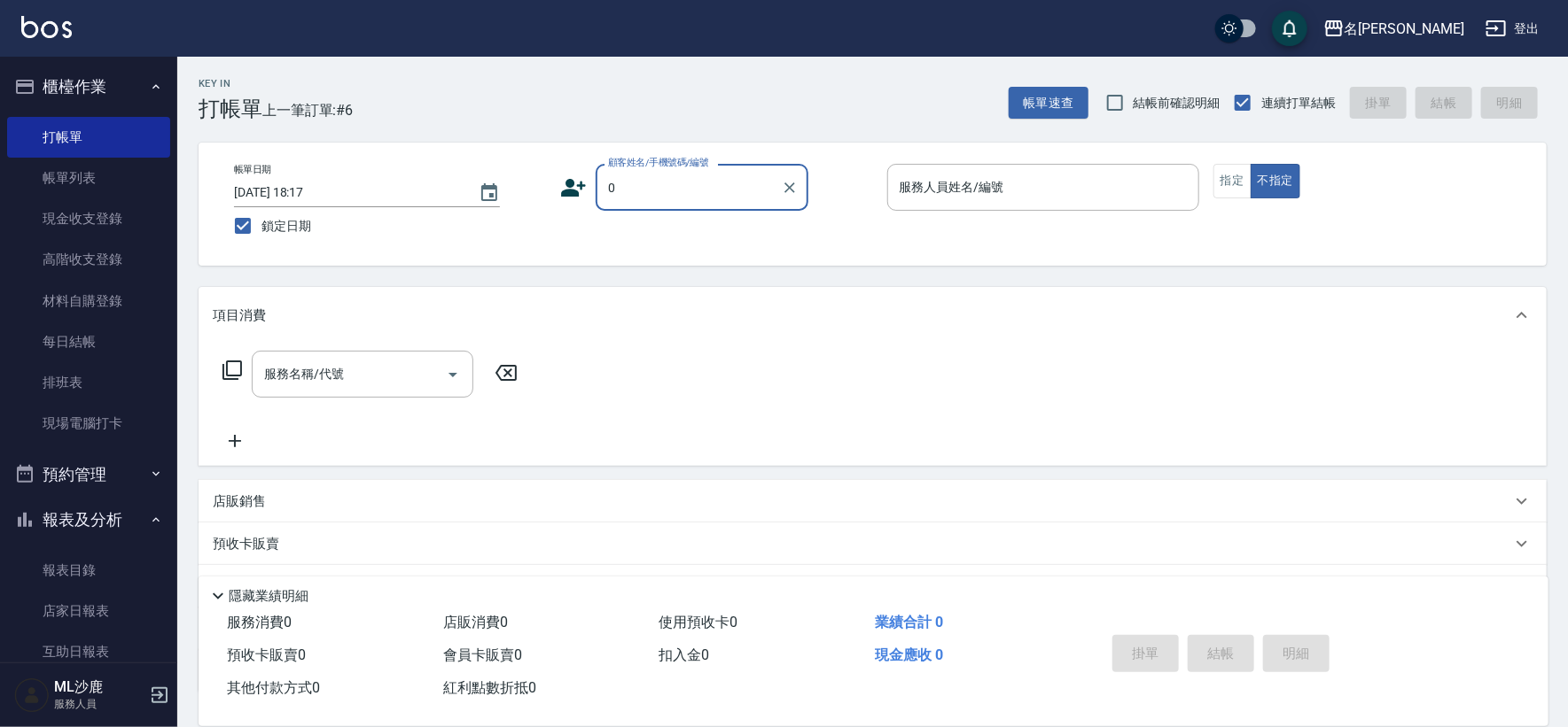
type input "無名字/0/"
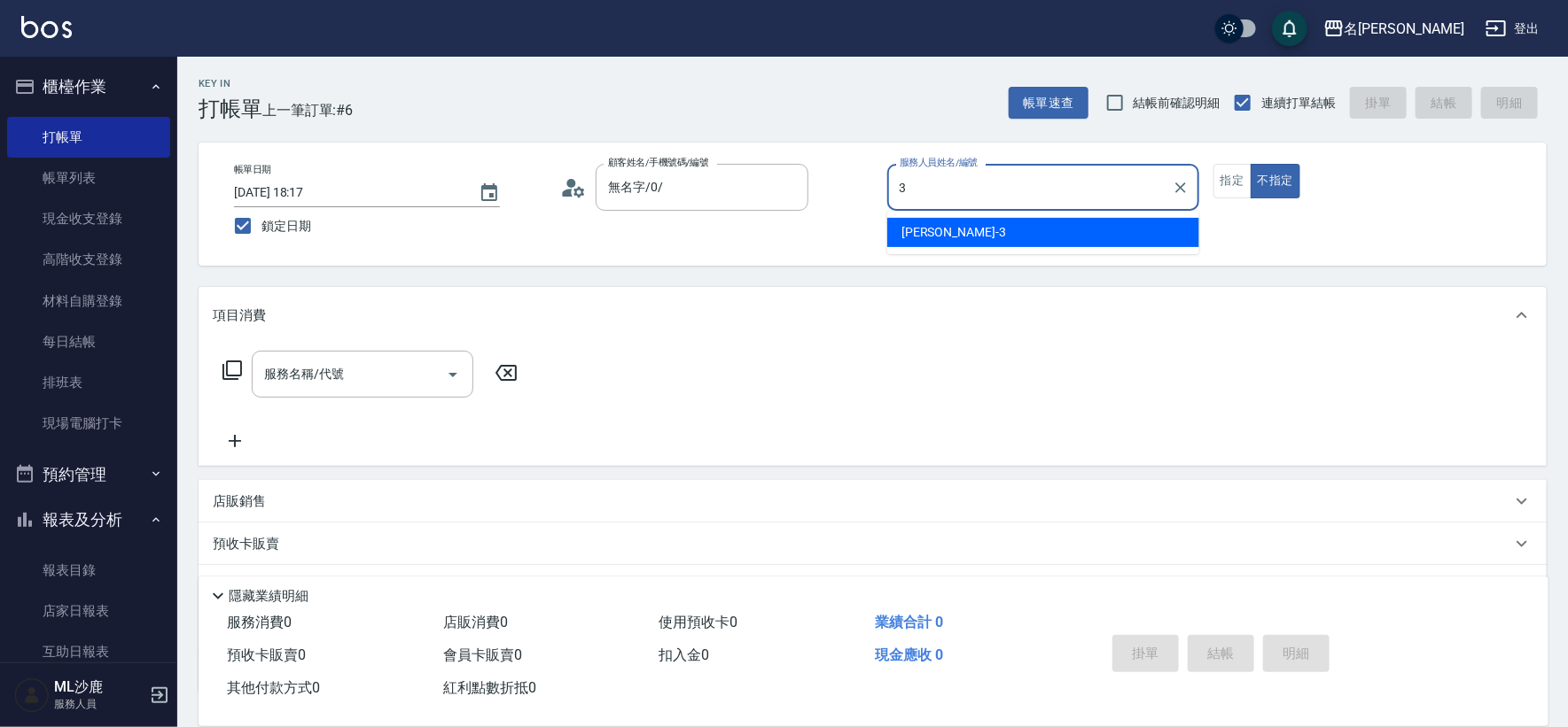
type input "[PERSON_NAME]-3"
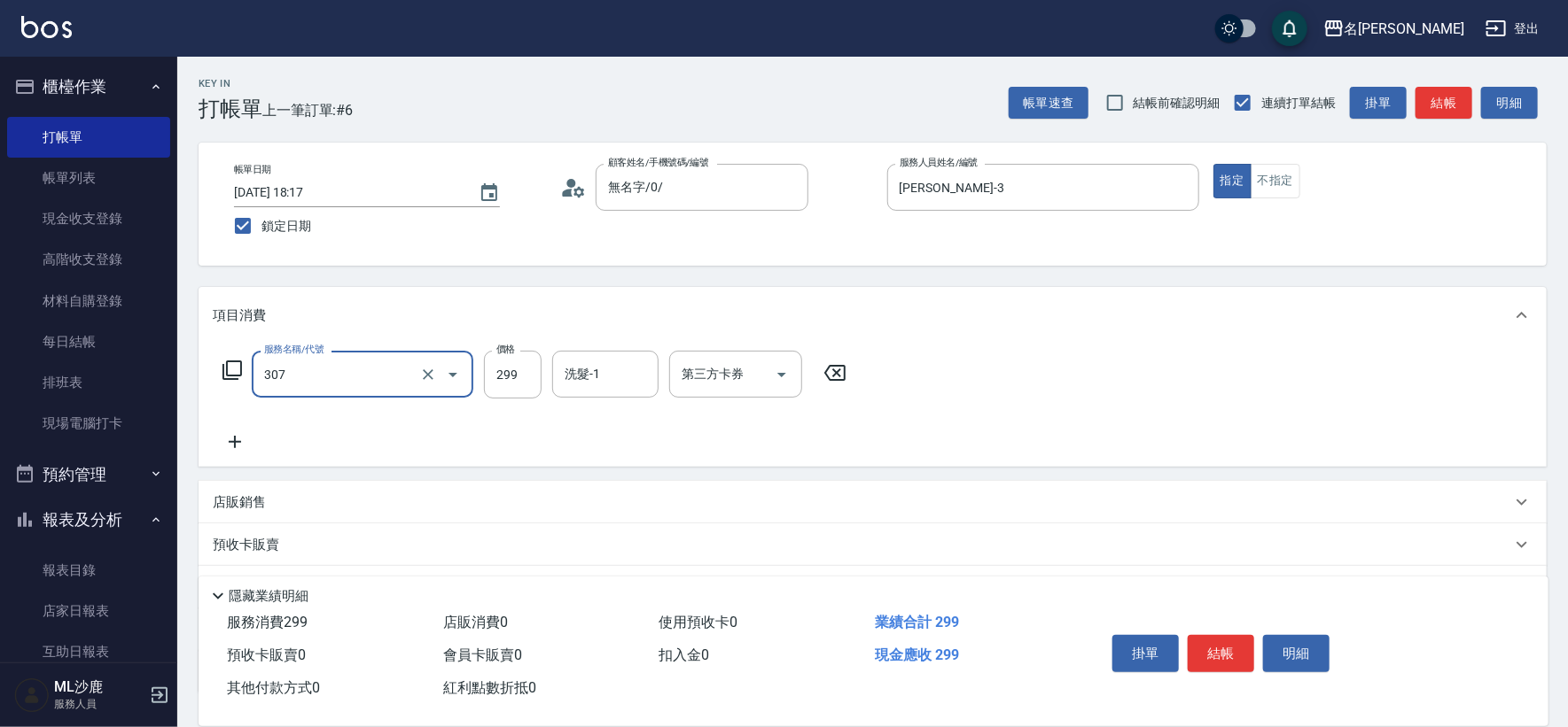
type input "剪髮(307)"
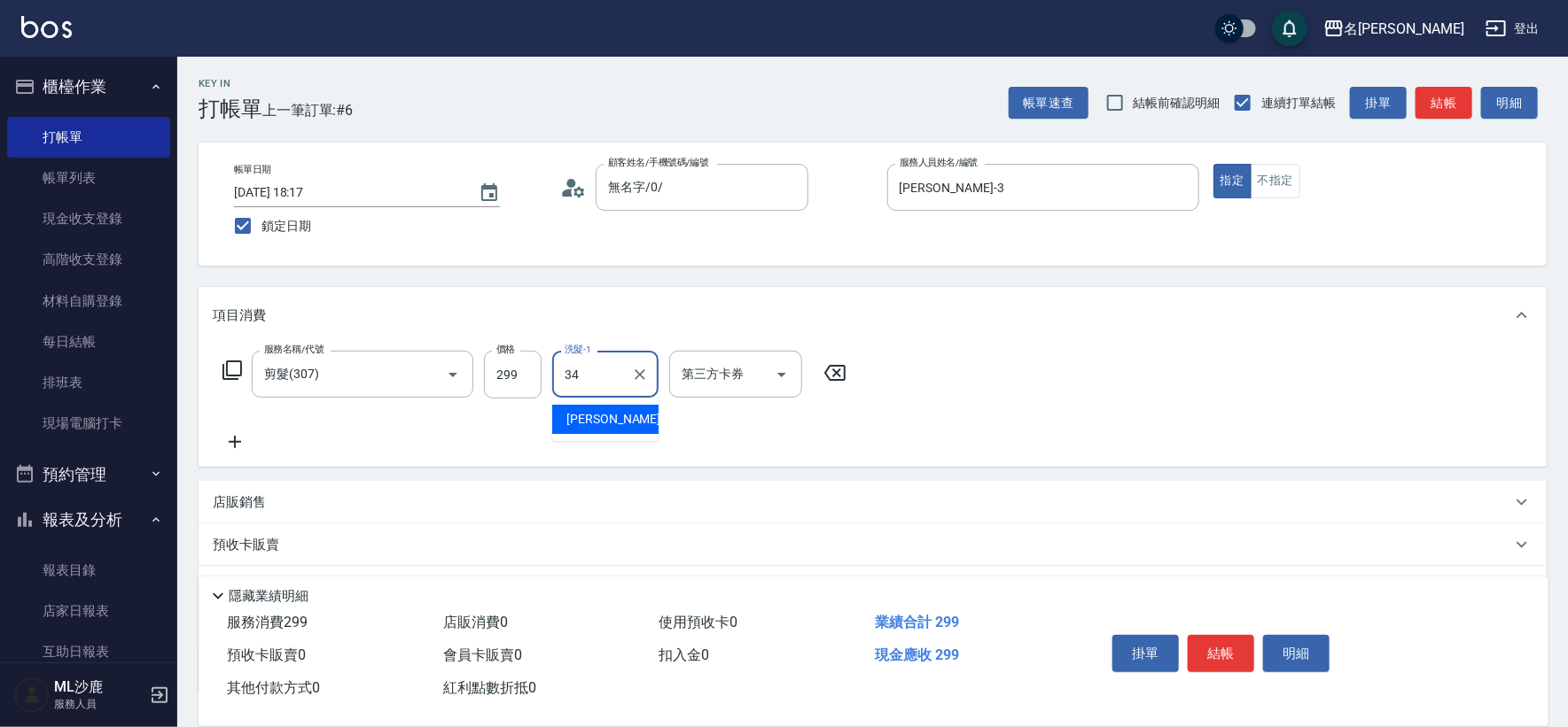
type input "[PERSON_NAME]-34"
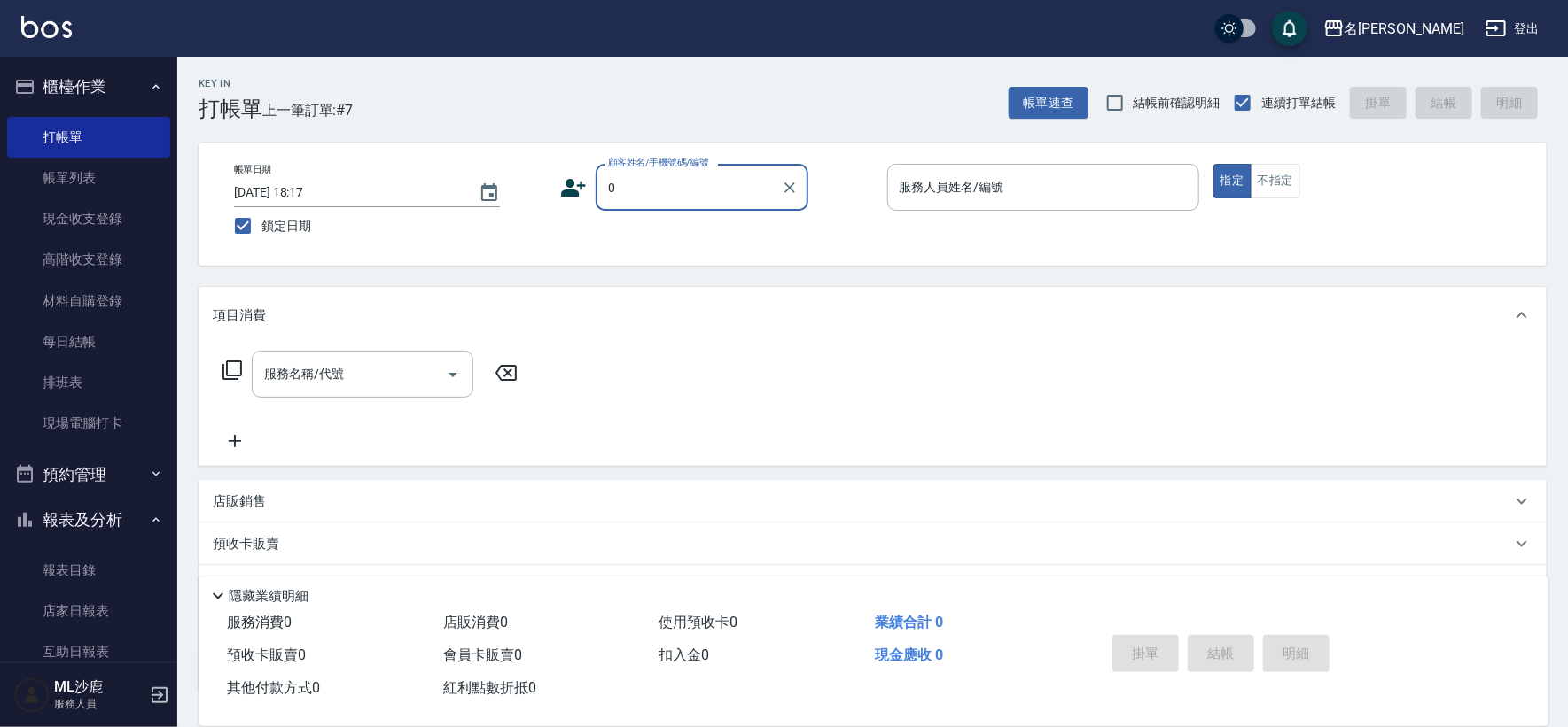
type input "無名字/0/"
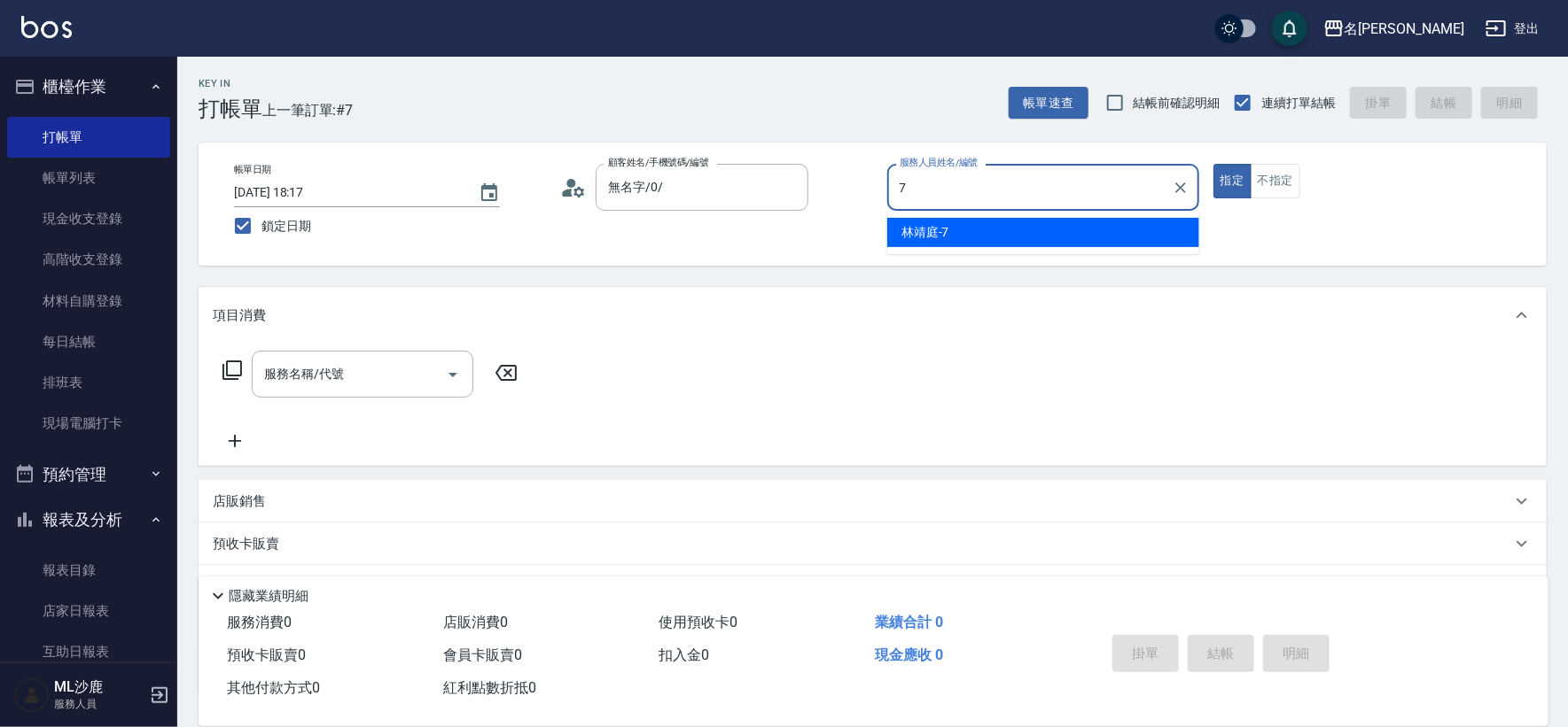
type input "[PERSON_NAME]-7"
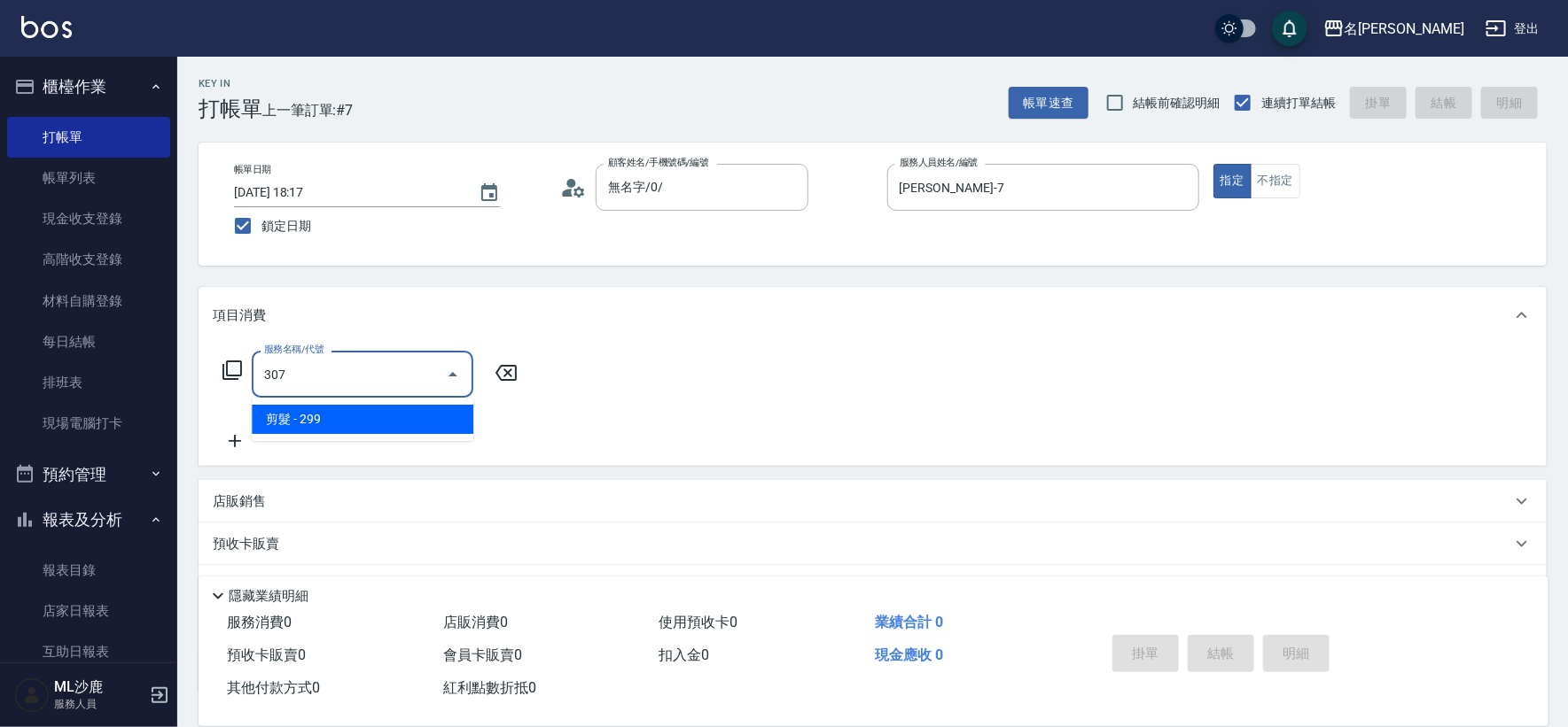
type input "剪髮(307)"
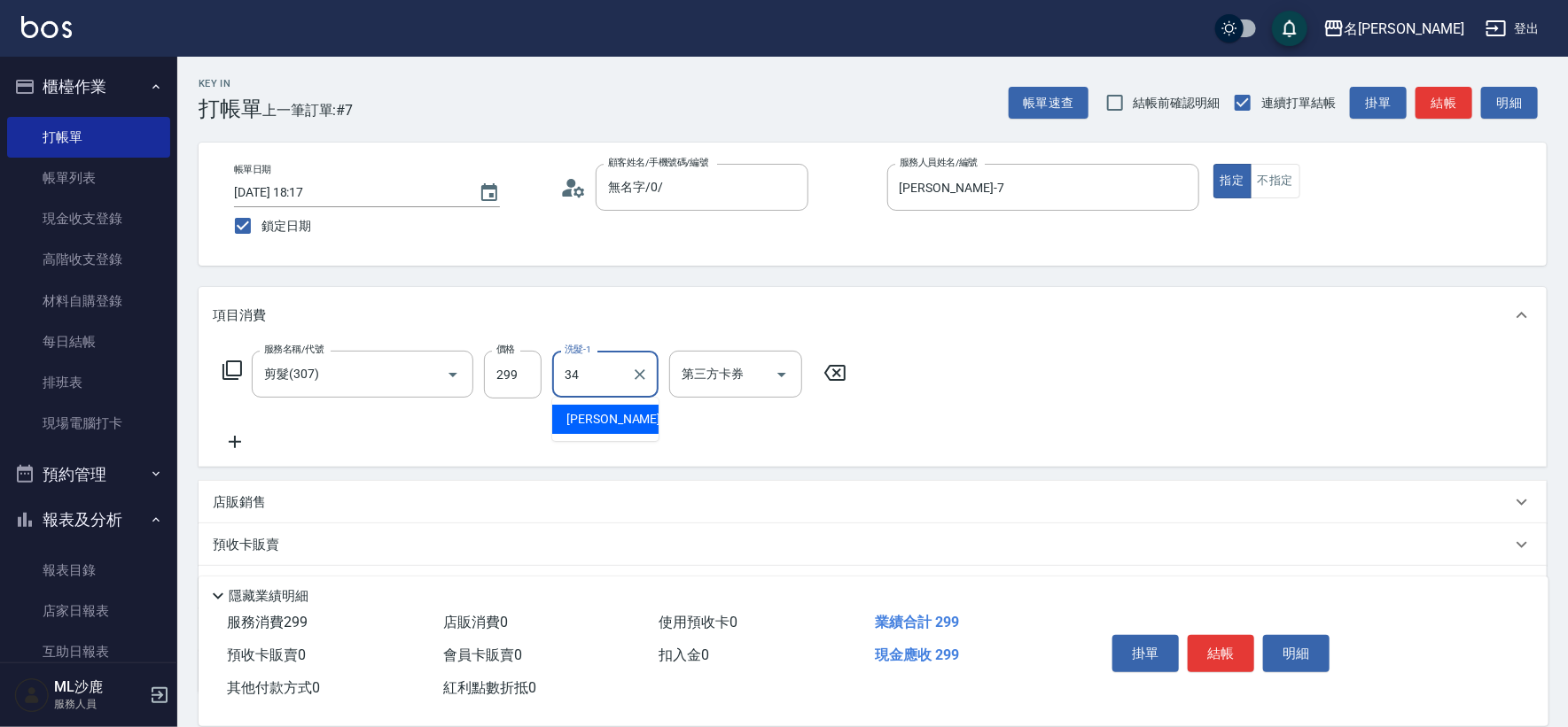
type input "[PERSON_NAME]-34"
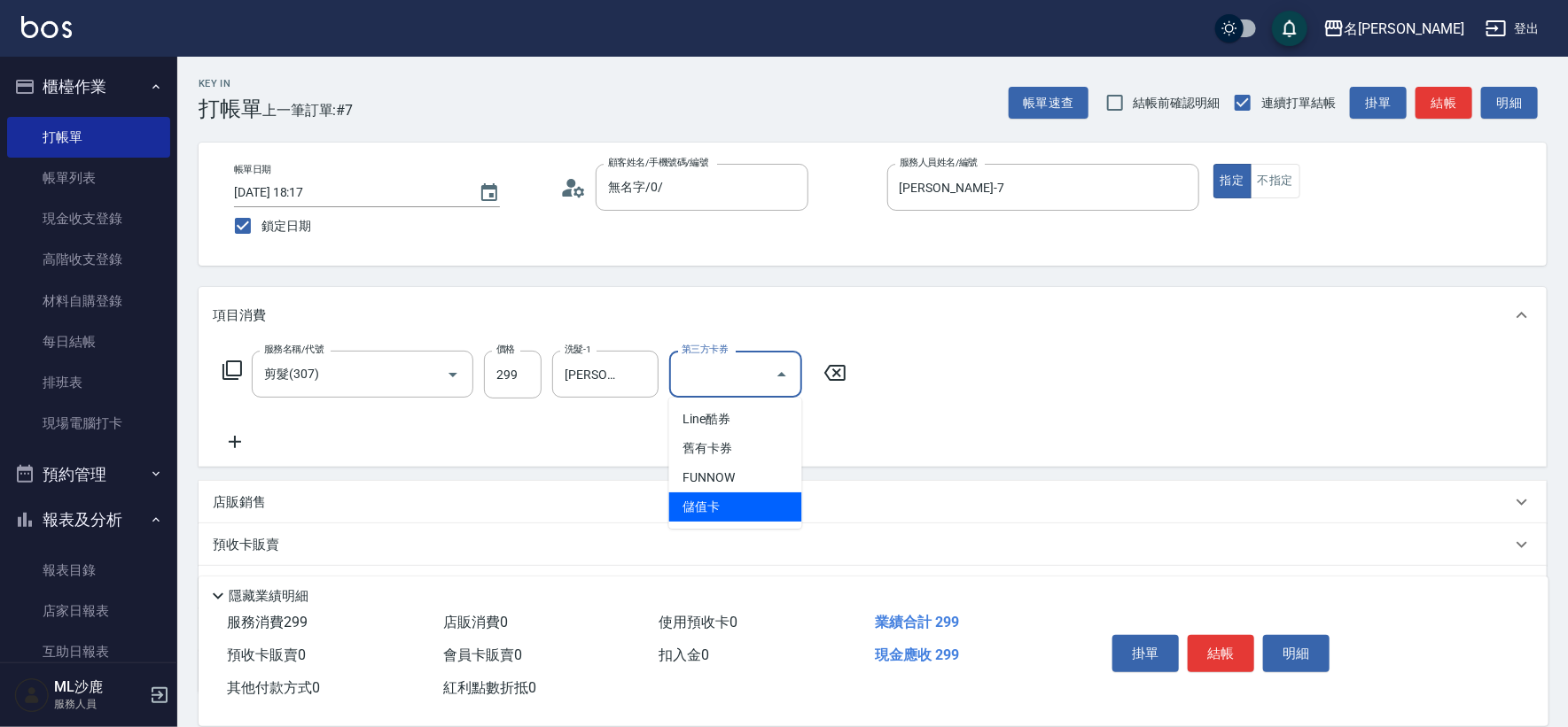
type input "儲值卡"
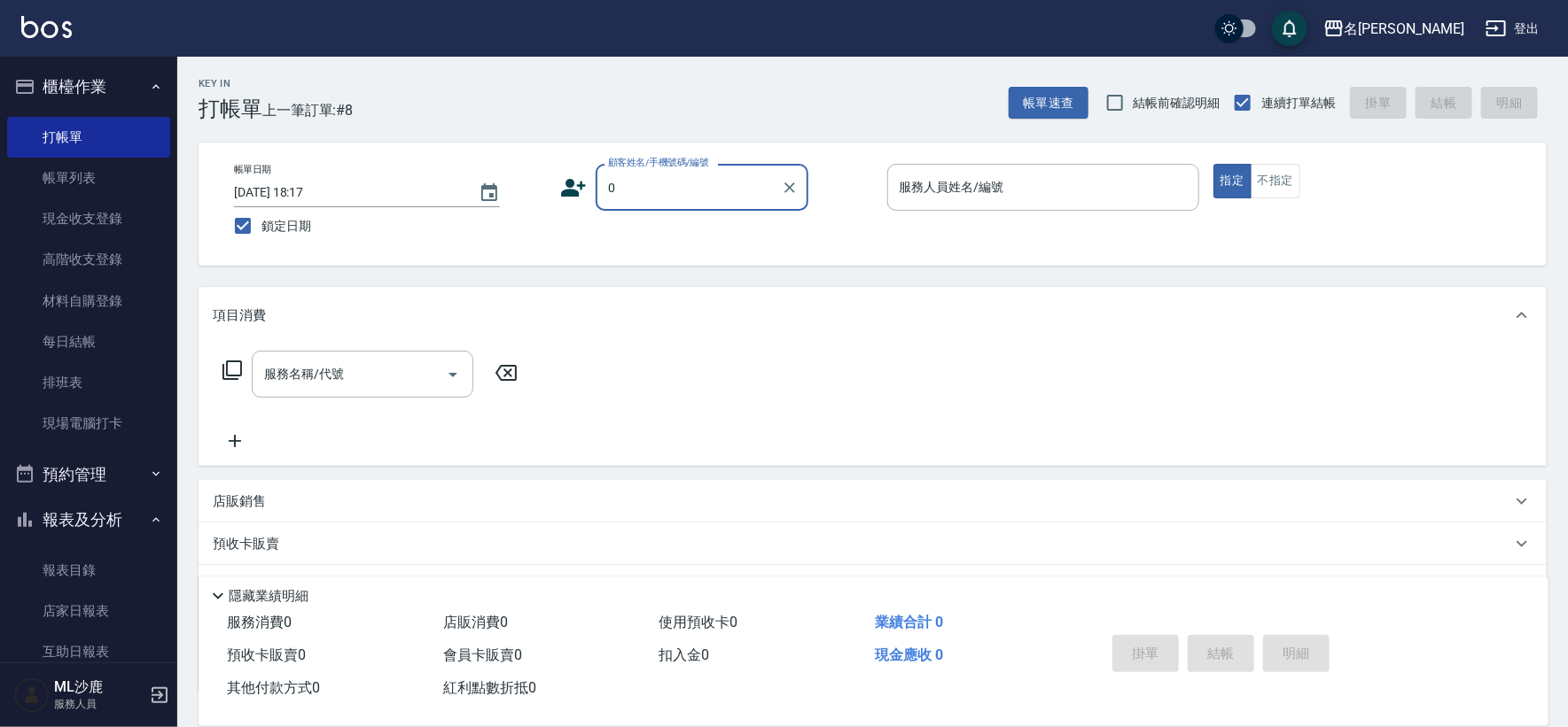
type input "無名字/0/"
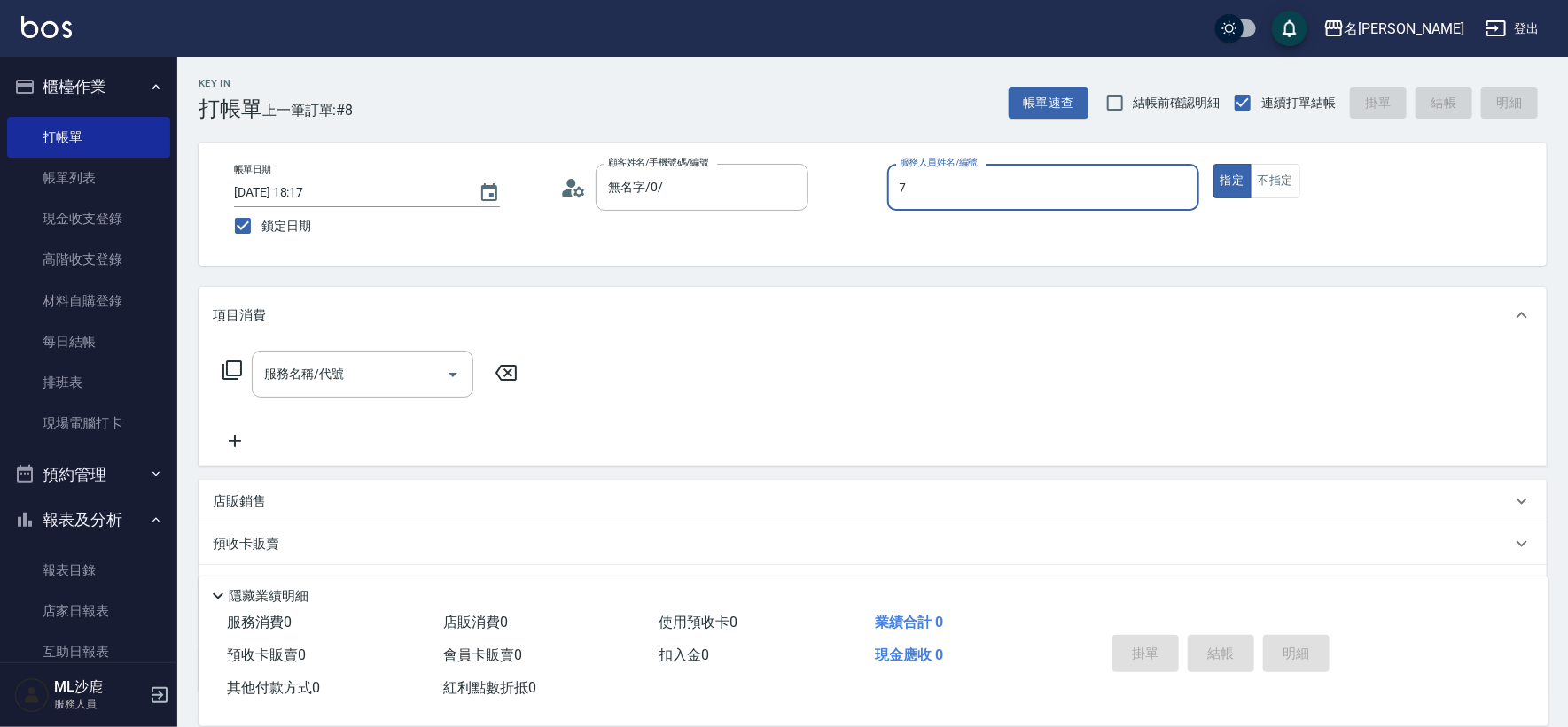
type input "[PERSON_NAME]-7"
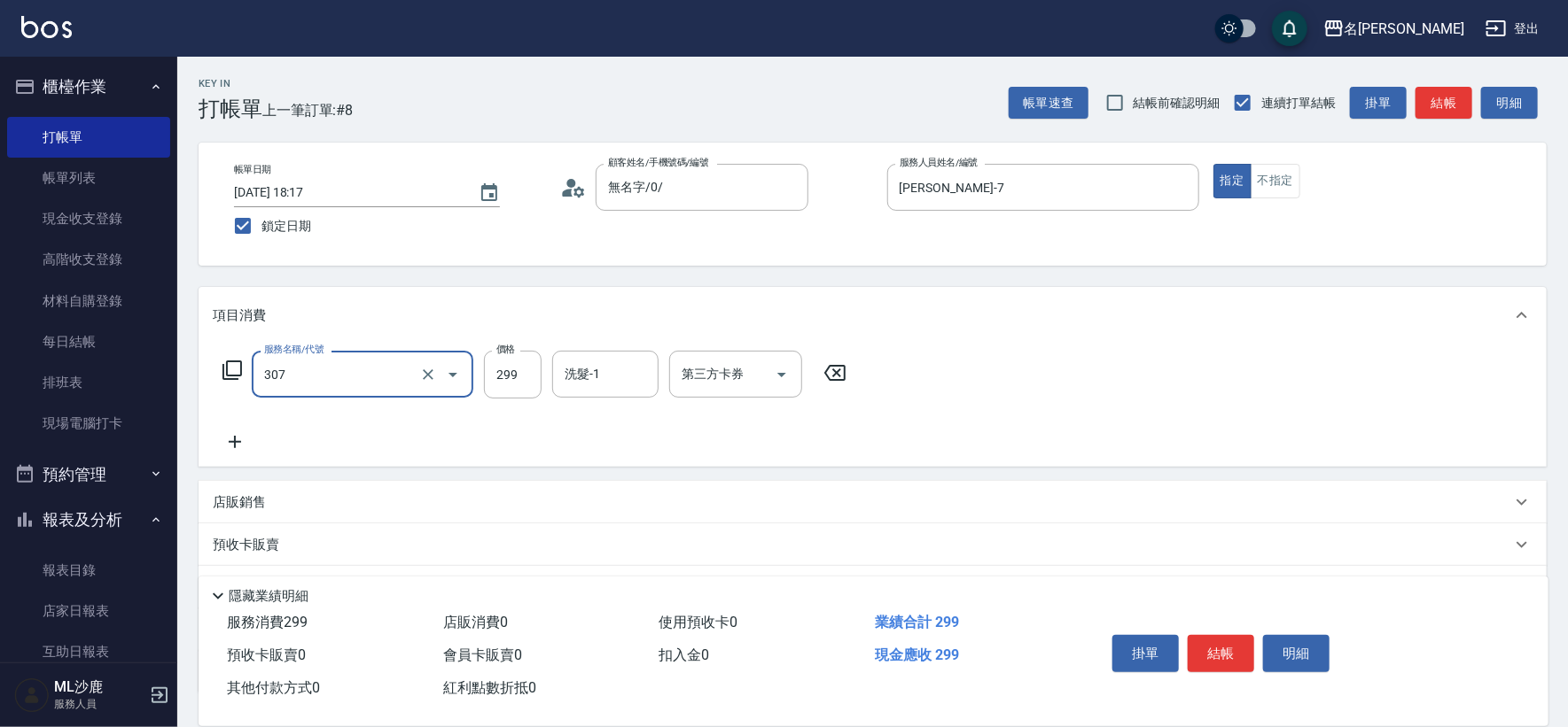
type input "剪髮(307)"
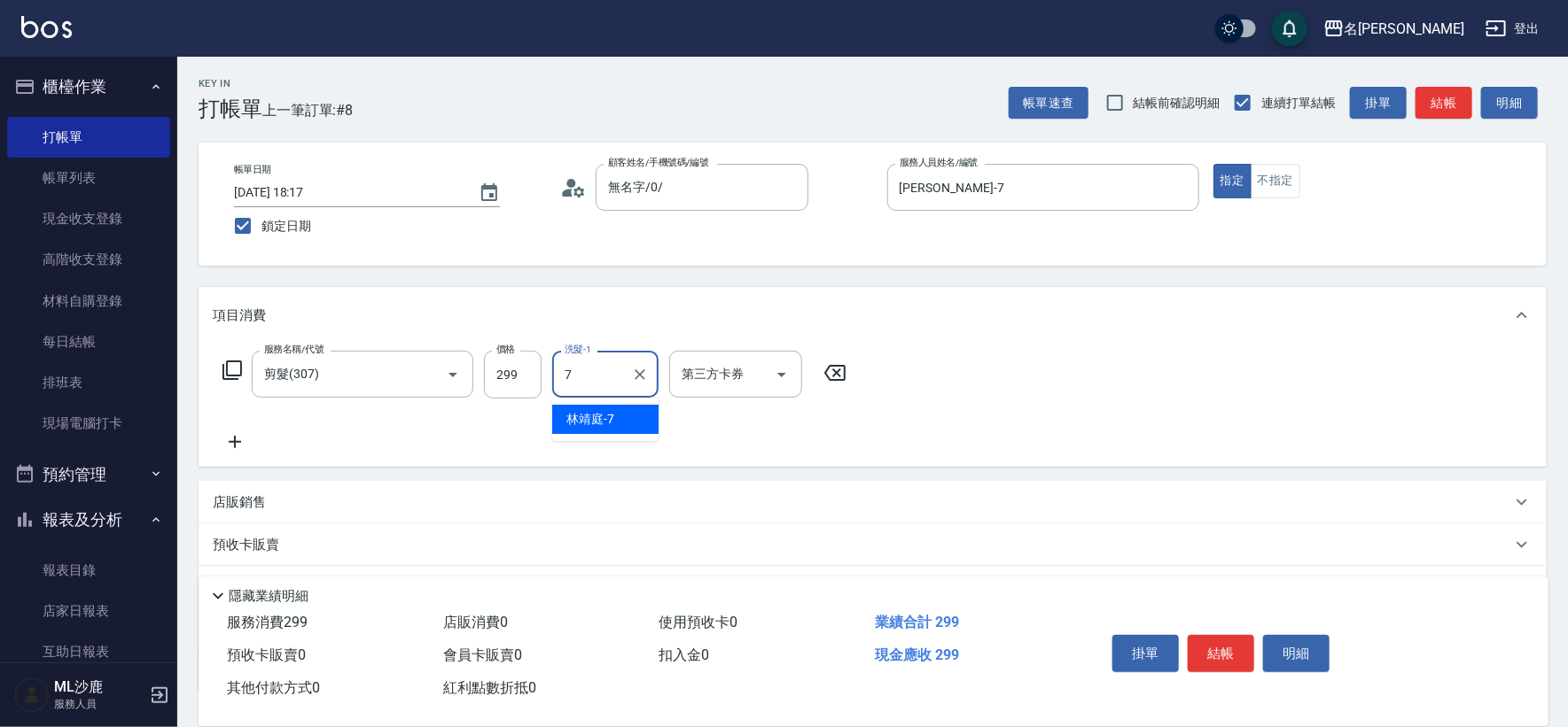
type input "[PERSON_NAME]-7"
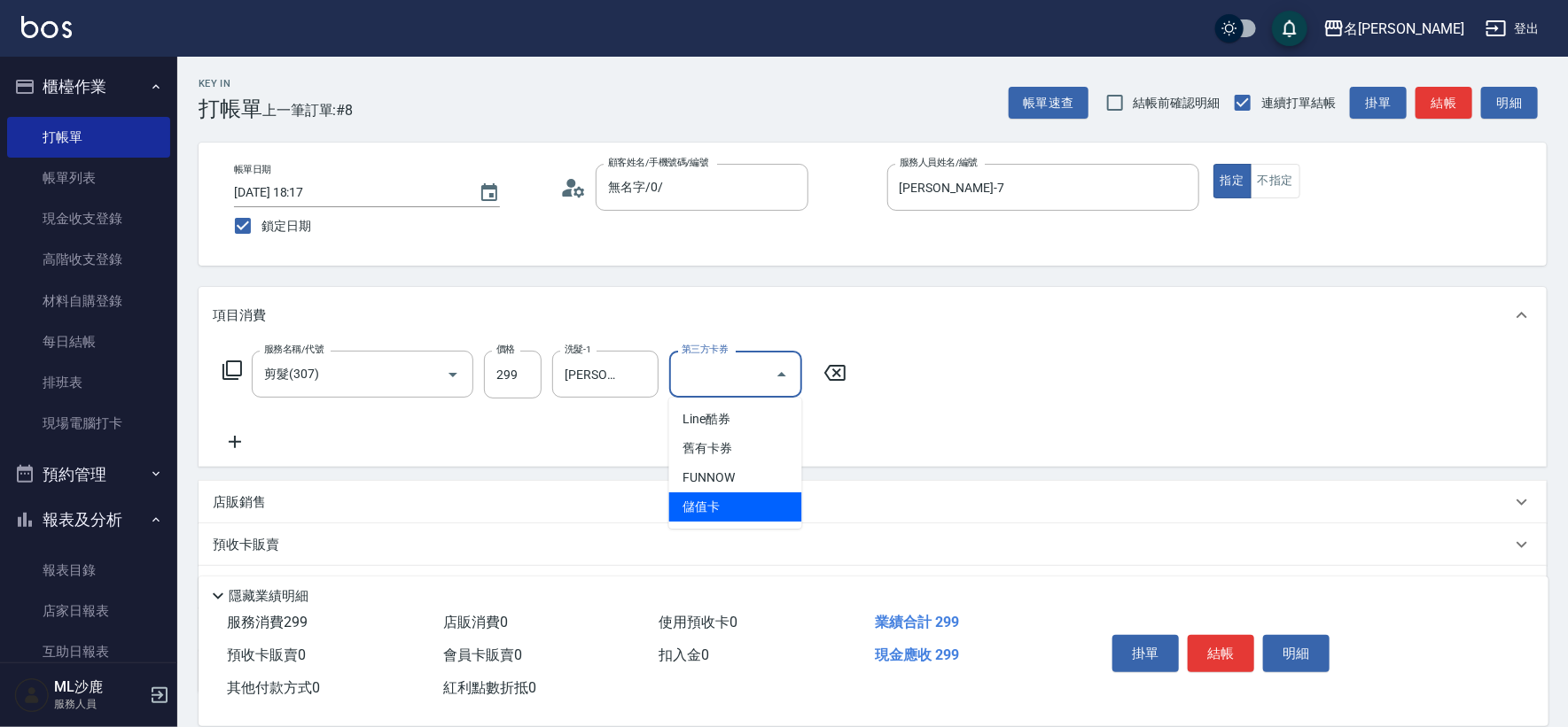
type input "儲值卡"
